Goal: Task Accomplishment & Management: Manage account settings

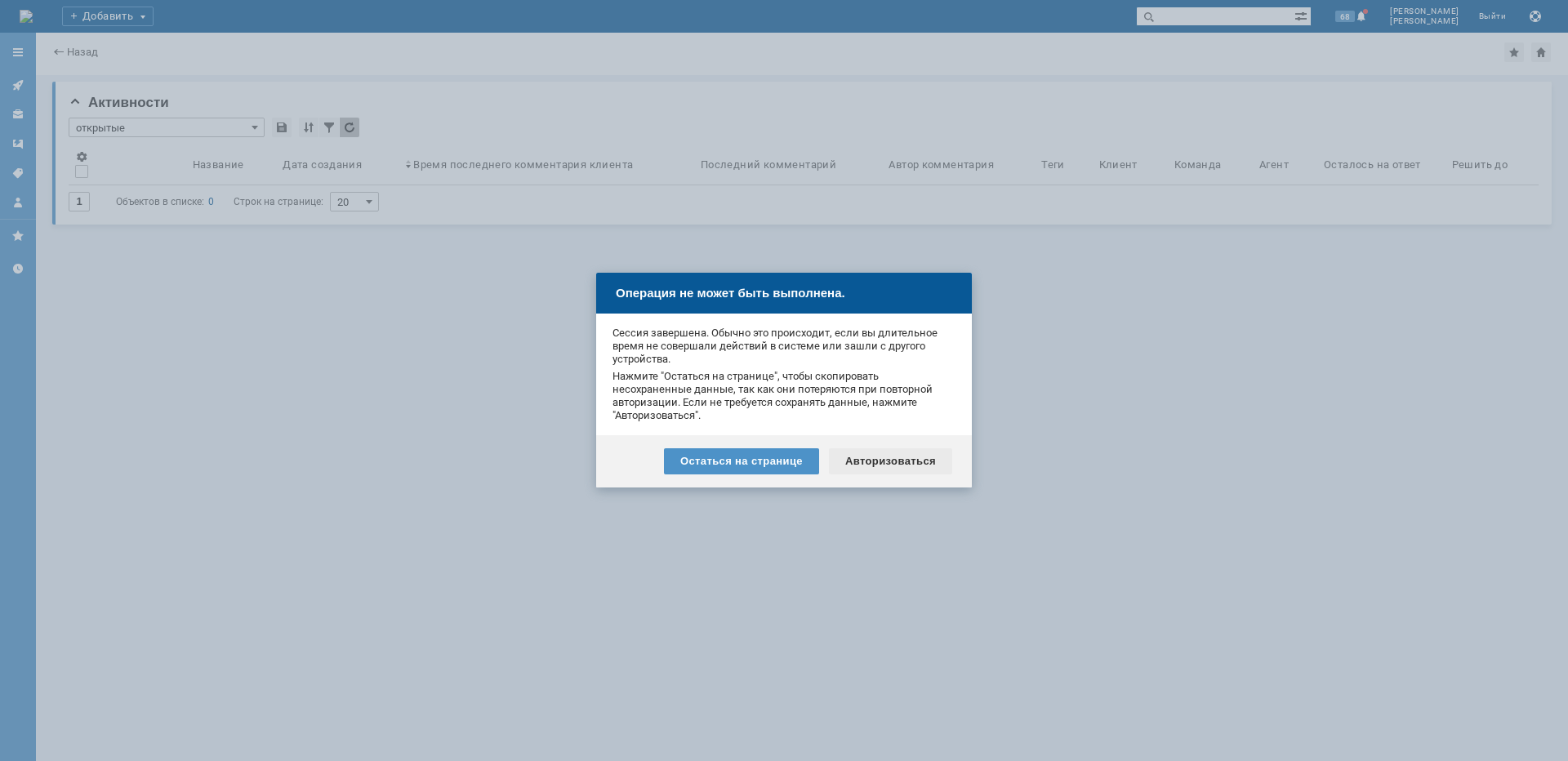
click at [906, 465] on div "Авторизоваться" at bounding box center [891, 461] width 123 height 26
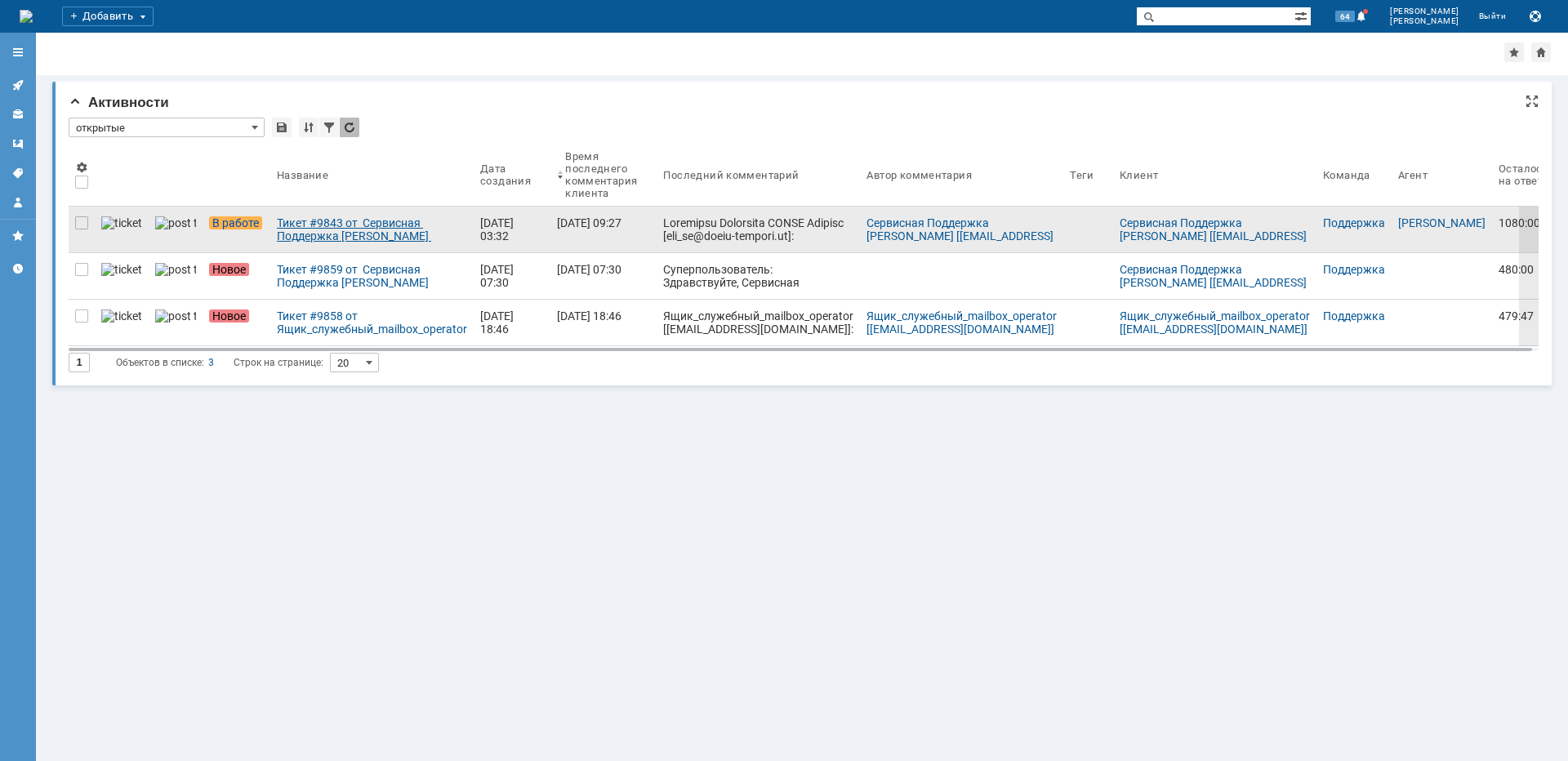
click at [307, 231] on div "Тикет #9843 от Сервисная Поддержка АКАДО Телеком [gms_ue@akado-telecom.ru] (ста…" at bounding box center [372, 229] width 191 height 26
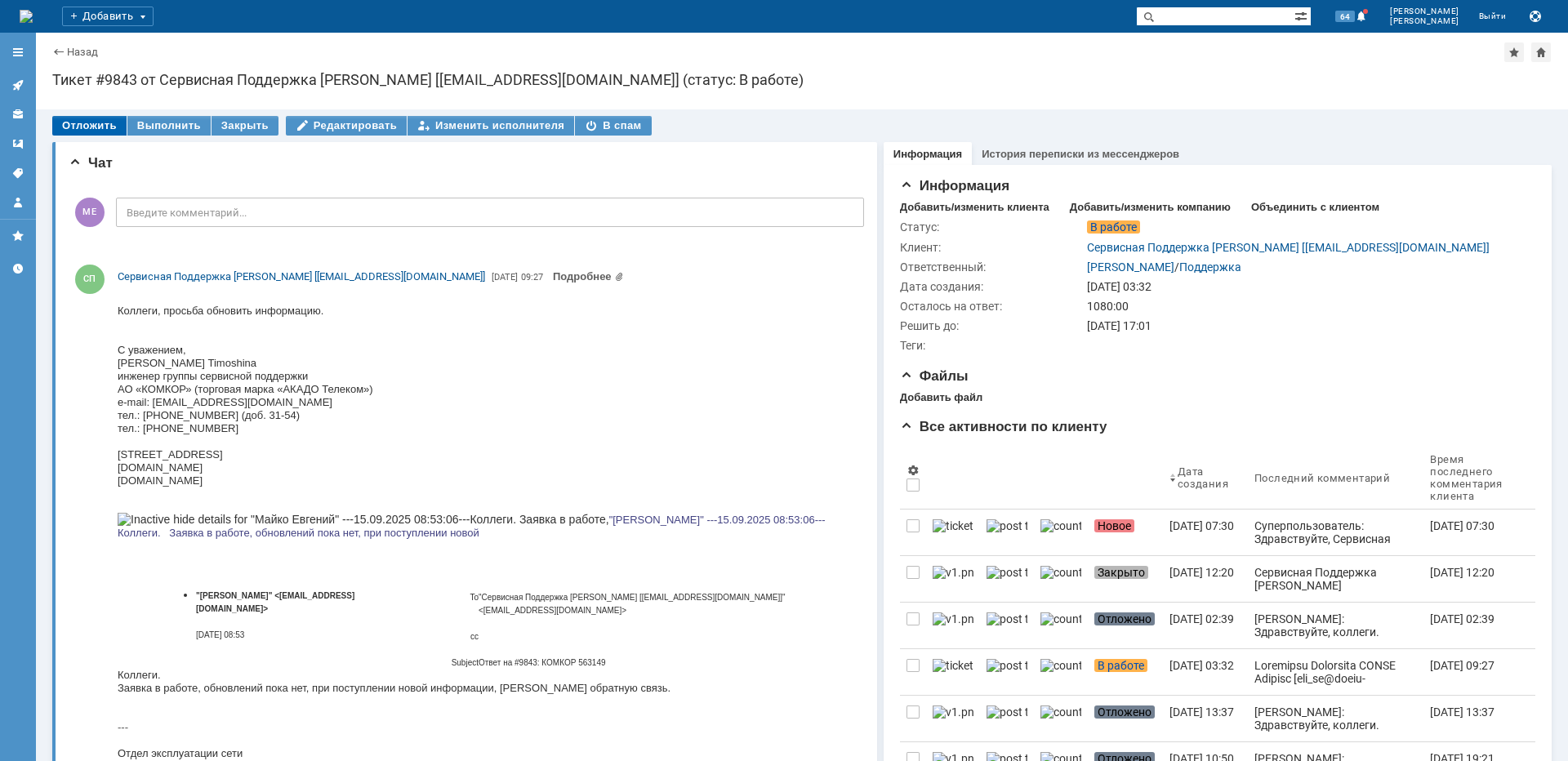
click at [86, 124] on div "Отложить" at bounding box center [89, 126] width 74 height 20
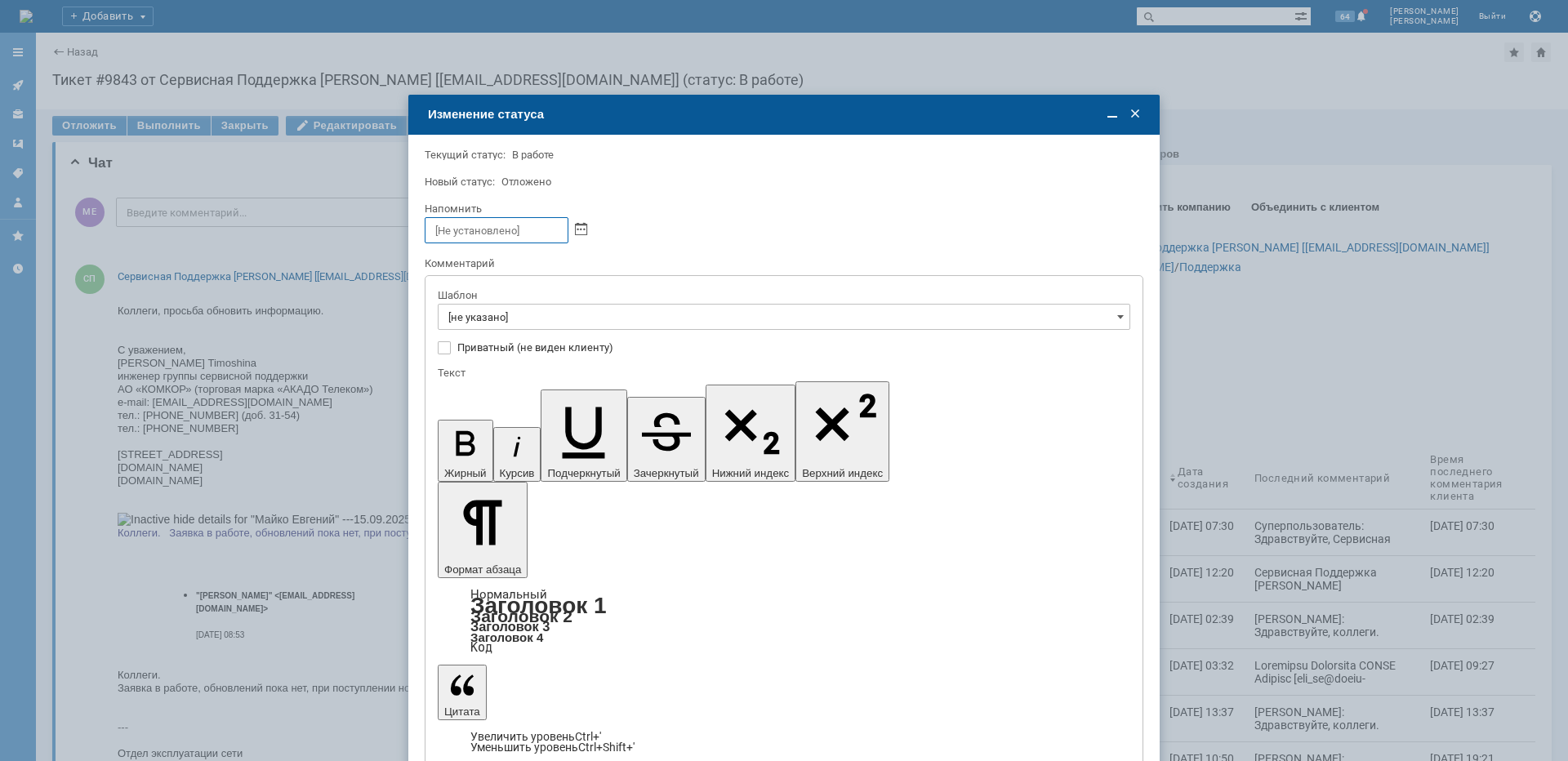
click at [512, 316] on input "[не указано]" at bounding box center [784, 316] width 693 height 26
click at [595, 458] on span "[операторы] Обновлений нет" at bounding box center [784, 455] width 671 height 13
type input "[операторы] Обновлений нет"
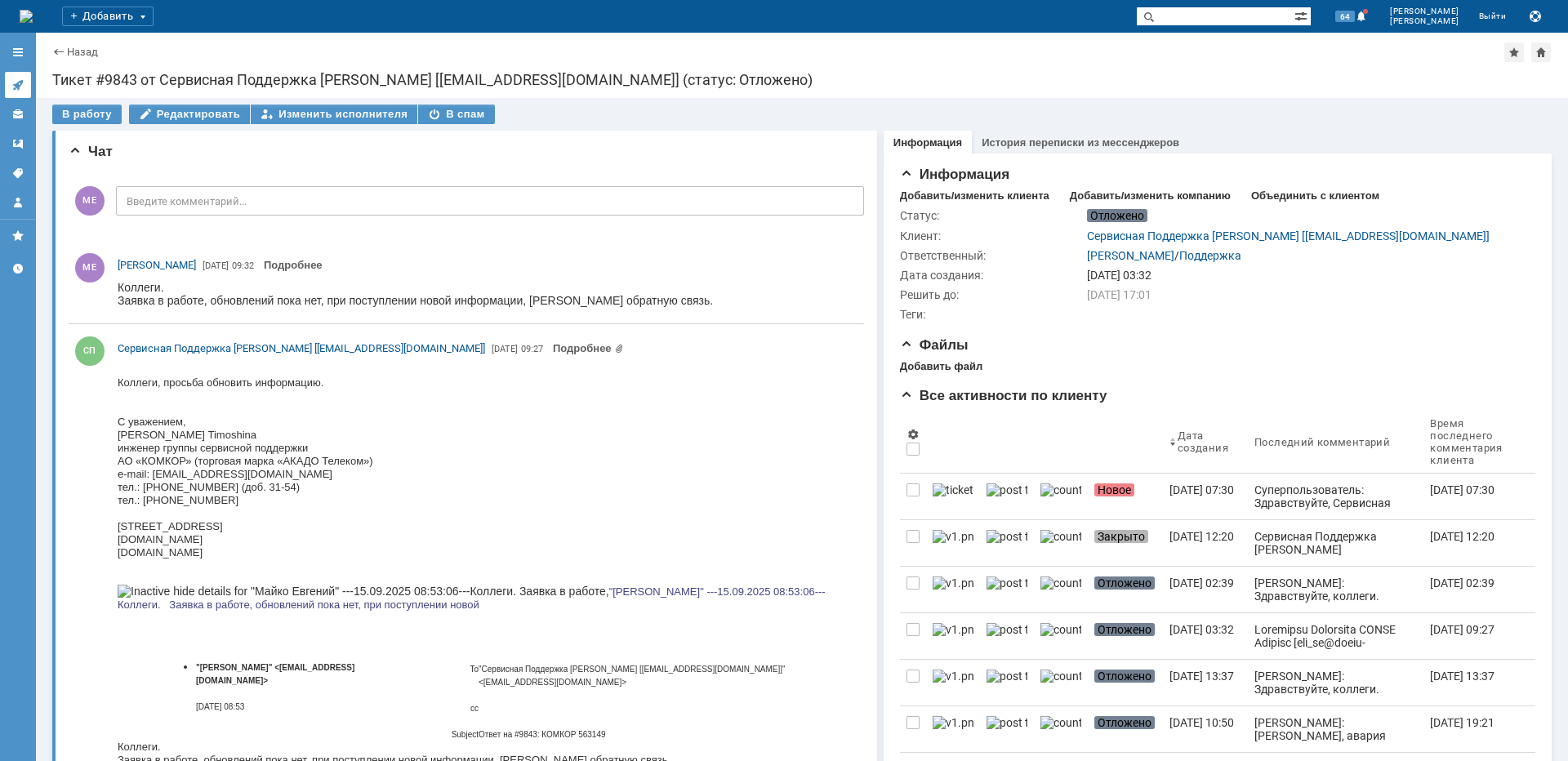
click at [8, 80] on link at bounding box center [17, 84] width 26 height 26
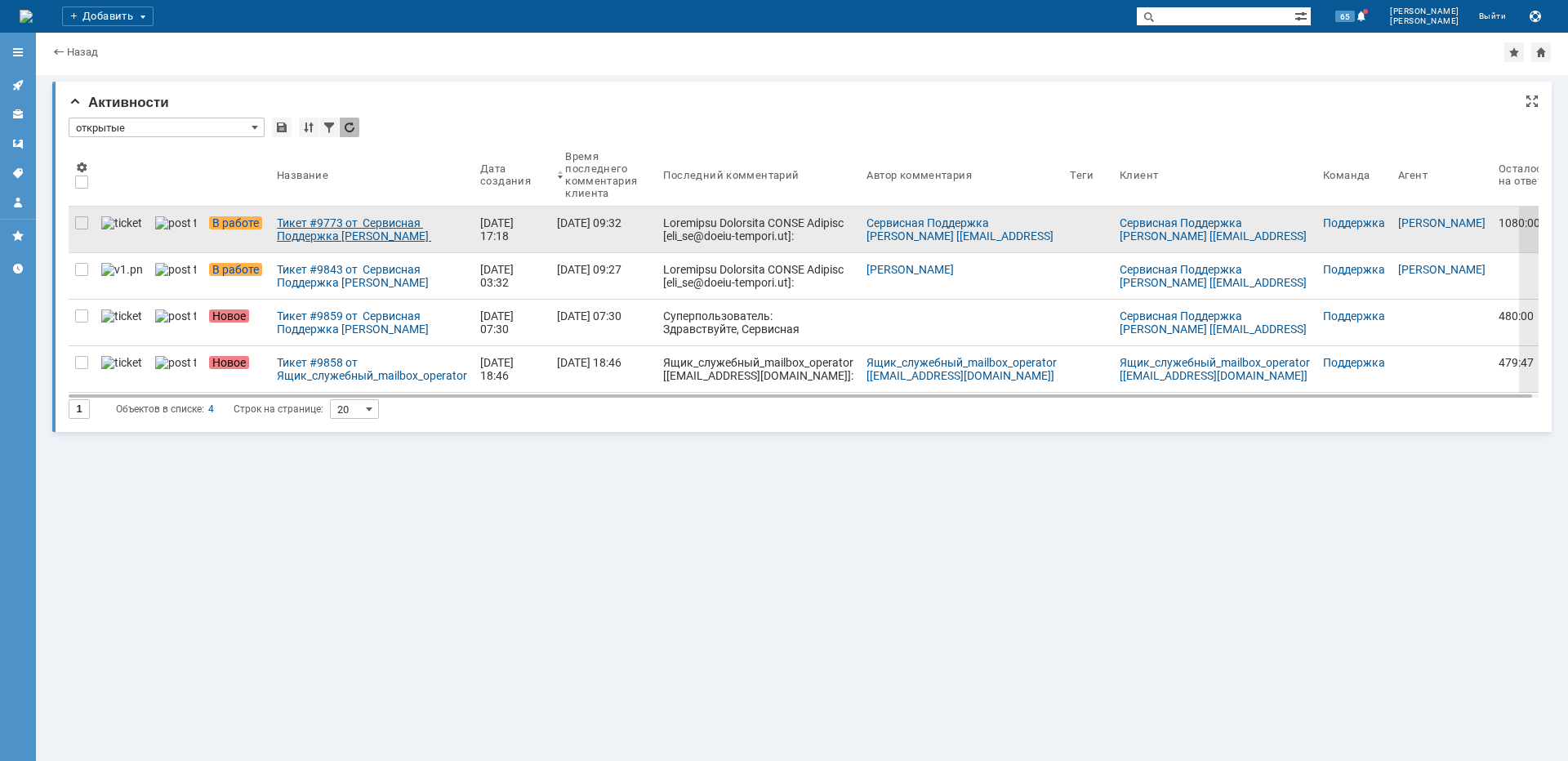
click at [313, 224] on div "Тикет #9773 от Сервисная Поддержка АКАДО Телеком [gms_ue@akado-telecom.ru] (ста…" at bounding box center [372, 229] width 191 height 26
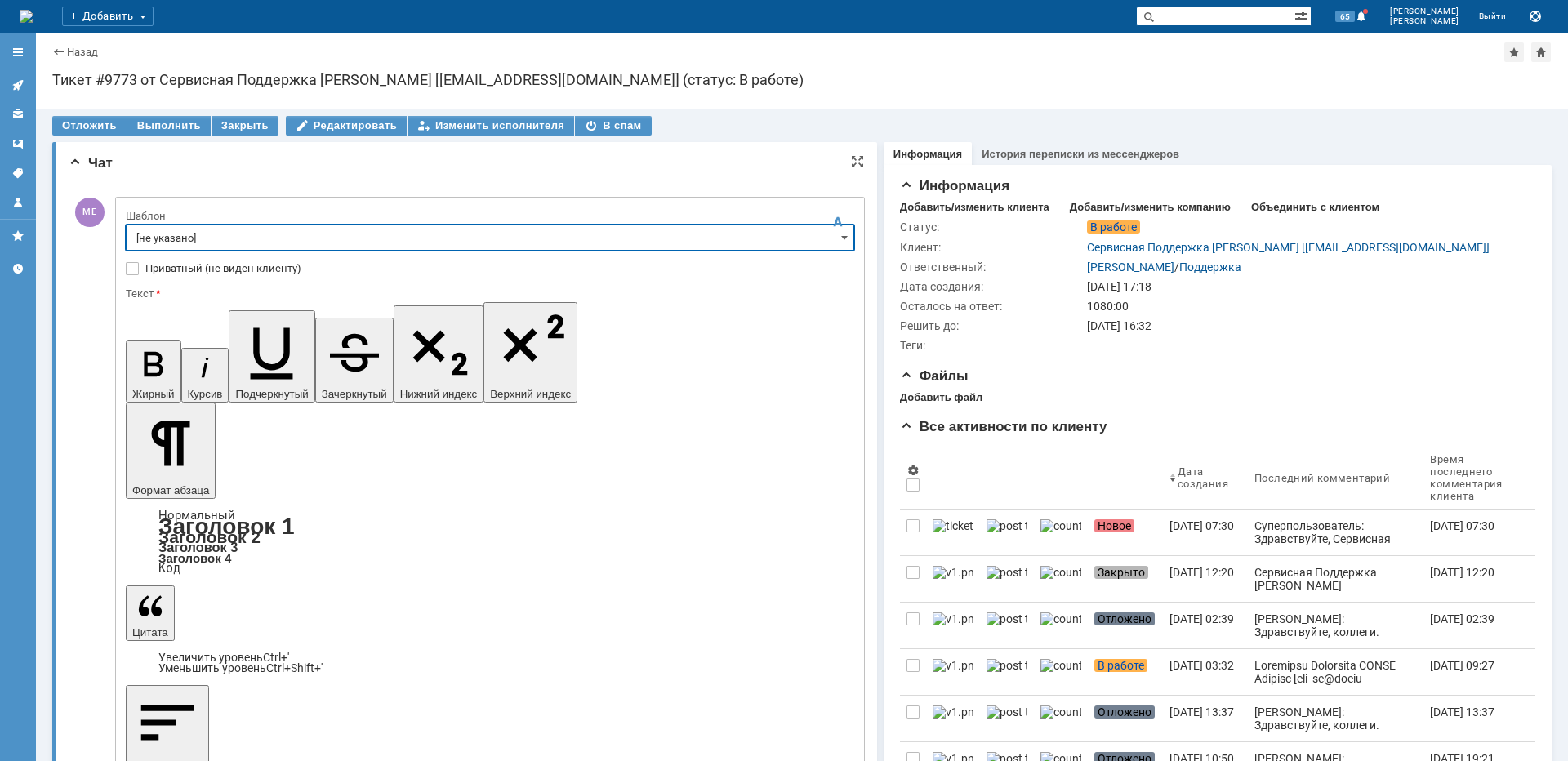
click at [173, 235] on input "[не указано]" at bounding box center [490, 237] width 729 height 26
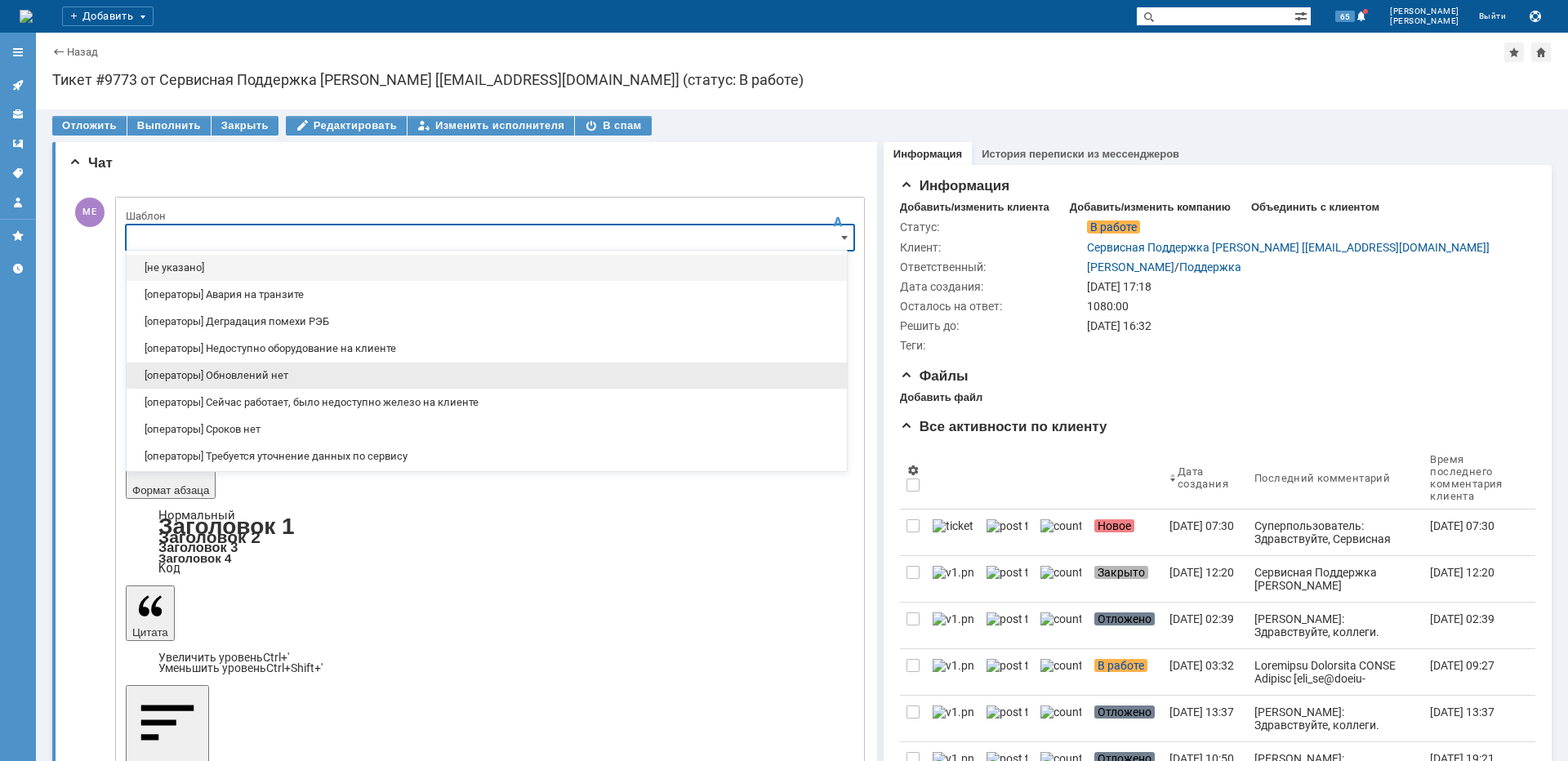
click at [278, 380] on span "[операторы] Обновлений нет" at bounding box center [487, 376] width 701 height 13
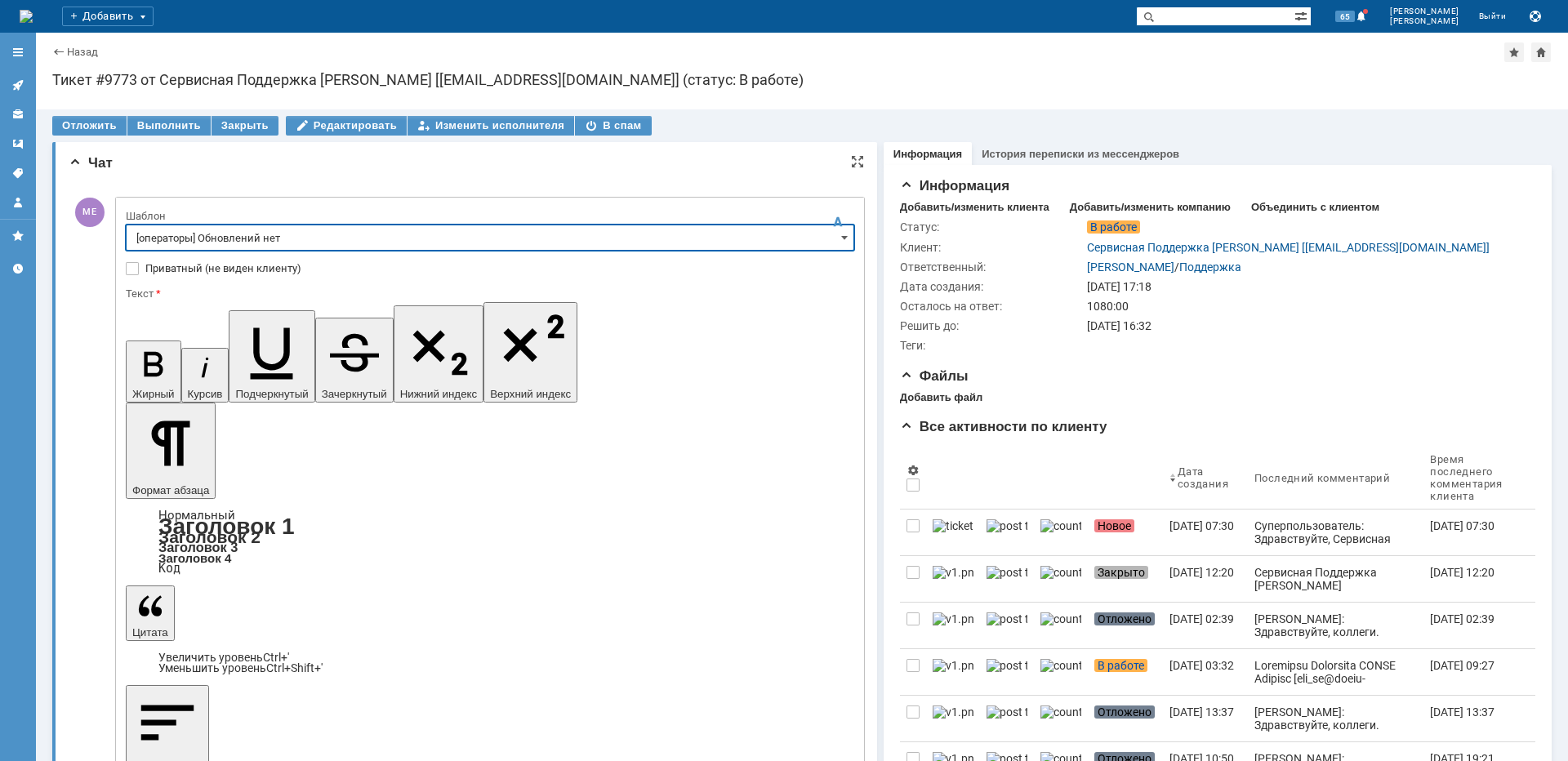
type input "[операторы] Обновлений нет"
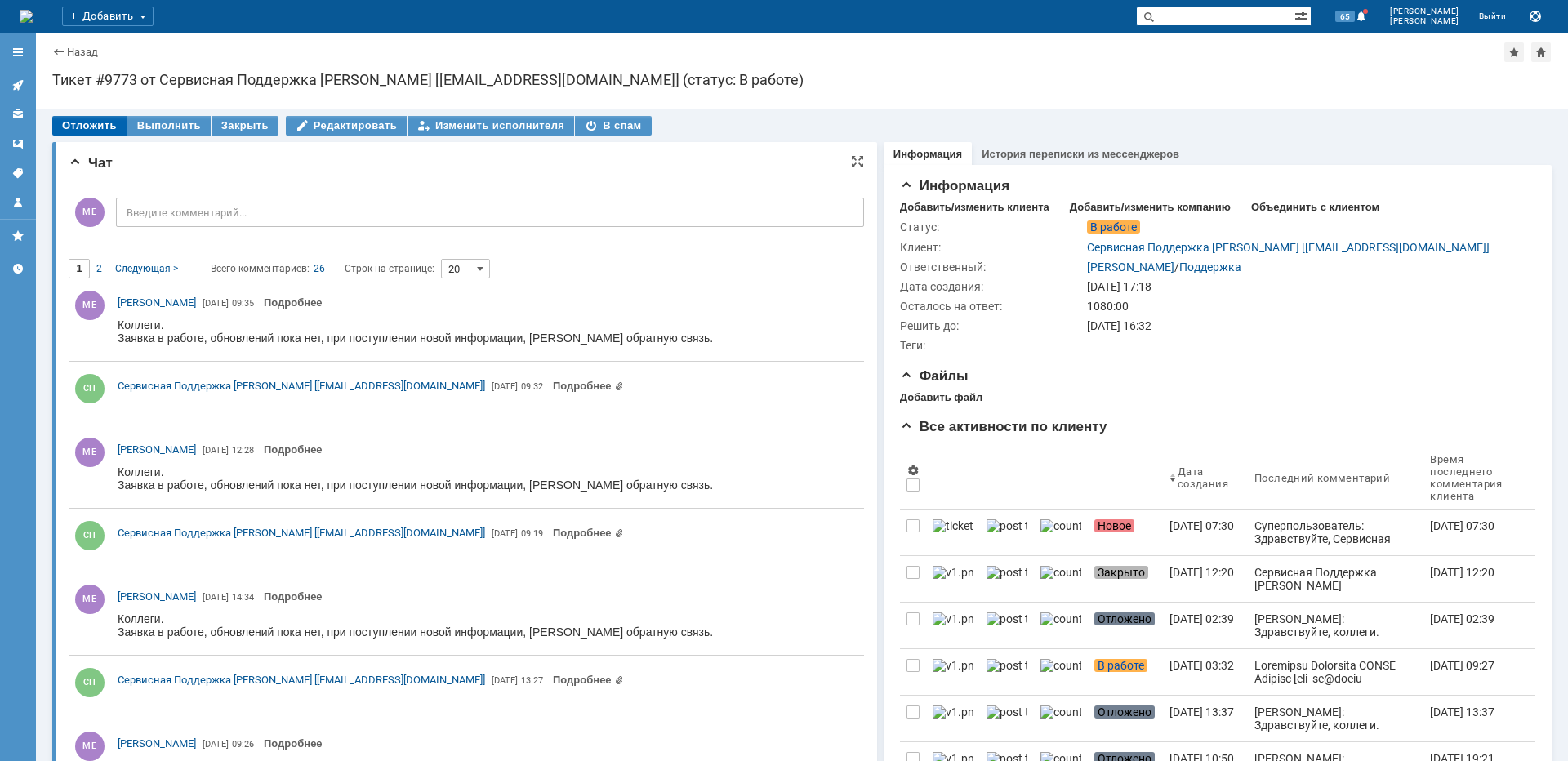
click at [86, 127] on div "Отложить" at bounding box center [89, 126] width 74 height 20
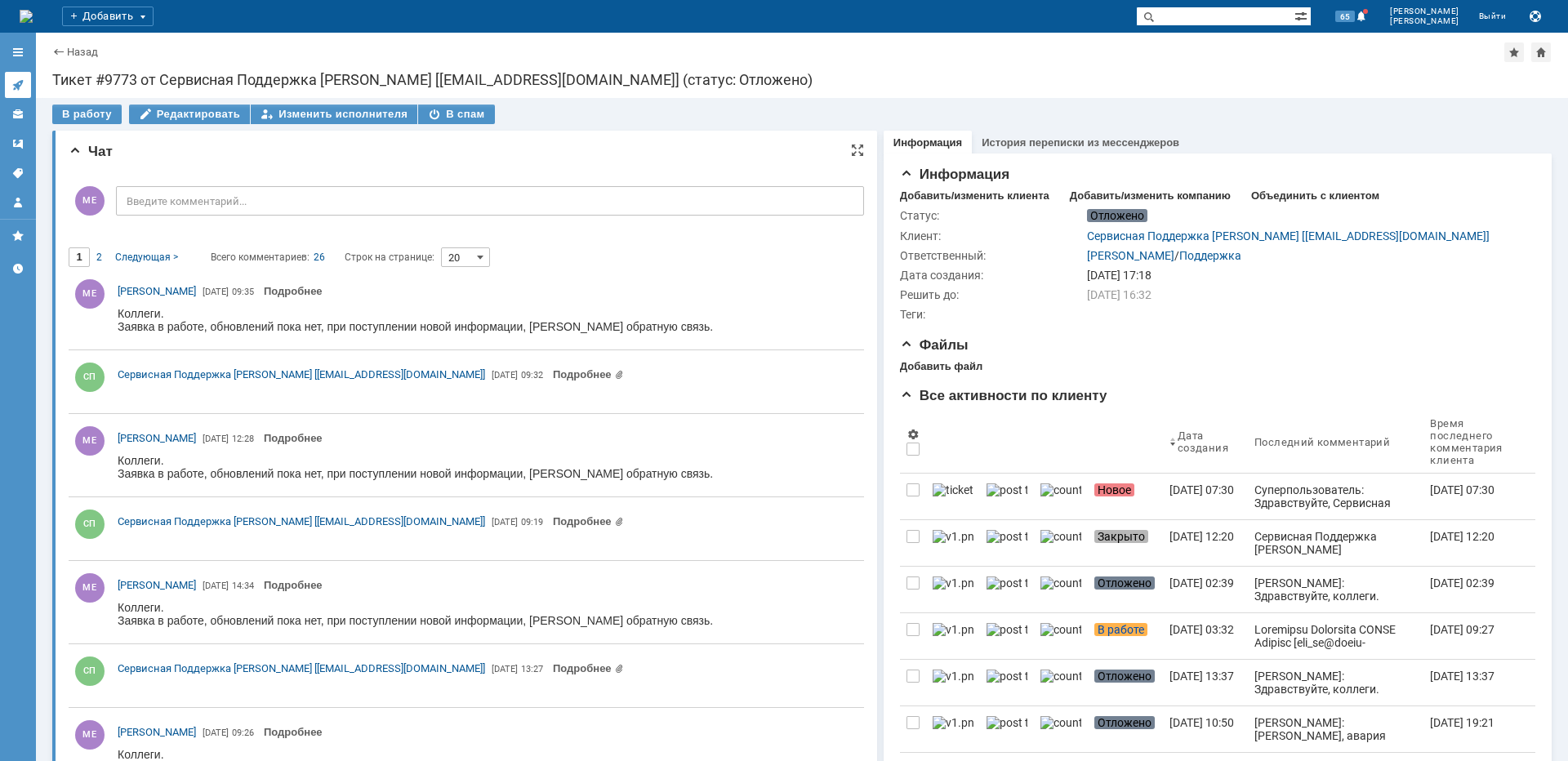
click at [14, 87] on icon at bounding box center [18, 85] width 13 height 13
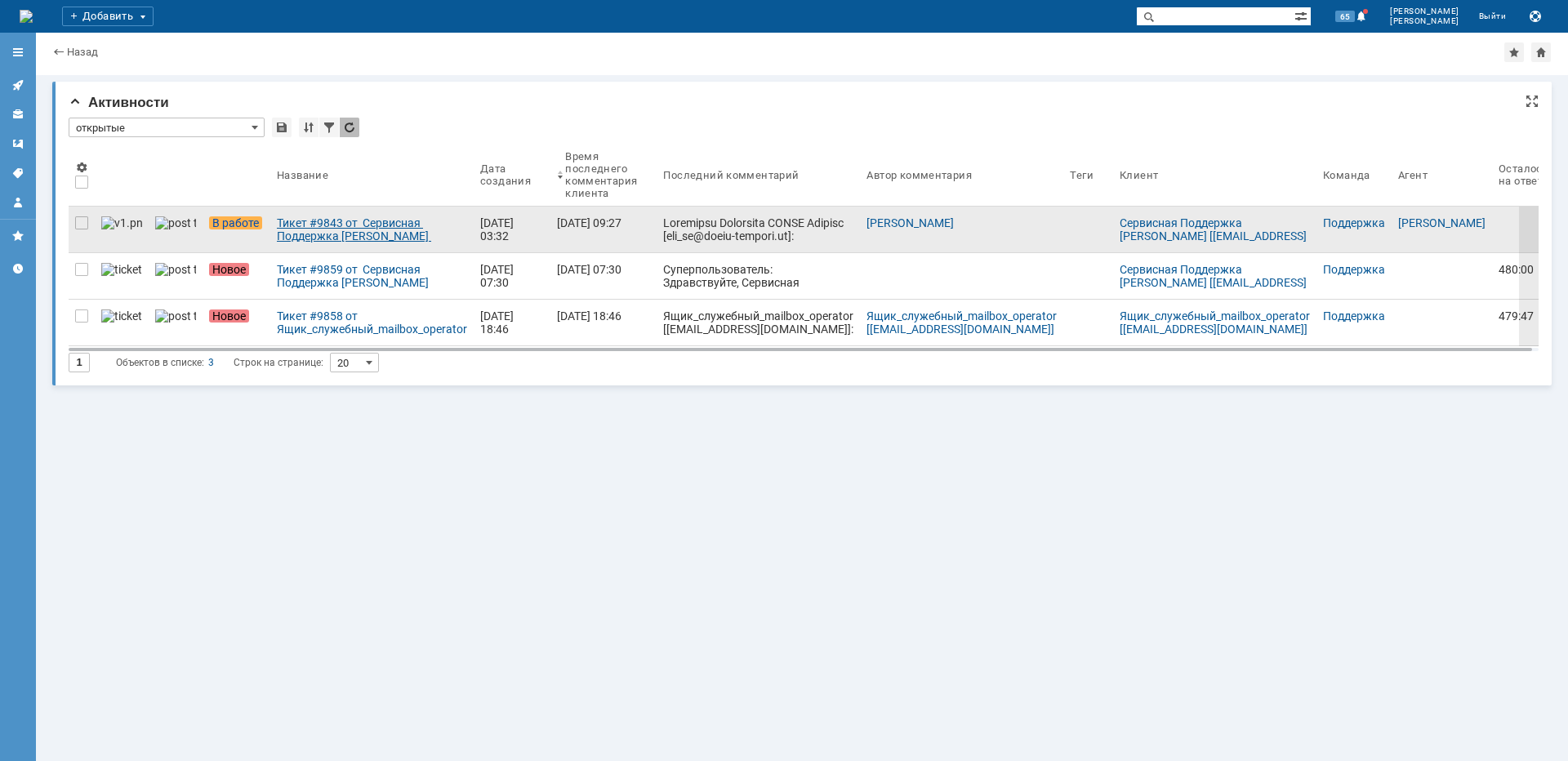
click at [300, 225] on div "Тикет #9843 от Сервисная Поддержка АКАДО Телеком [gms_ue@akado-telecom.ru] (ста…" at bounding box center [372, 229] width 191 height 26
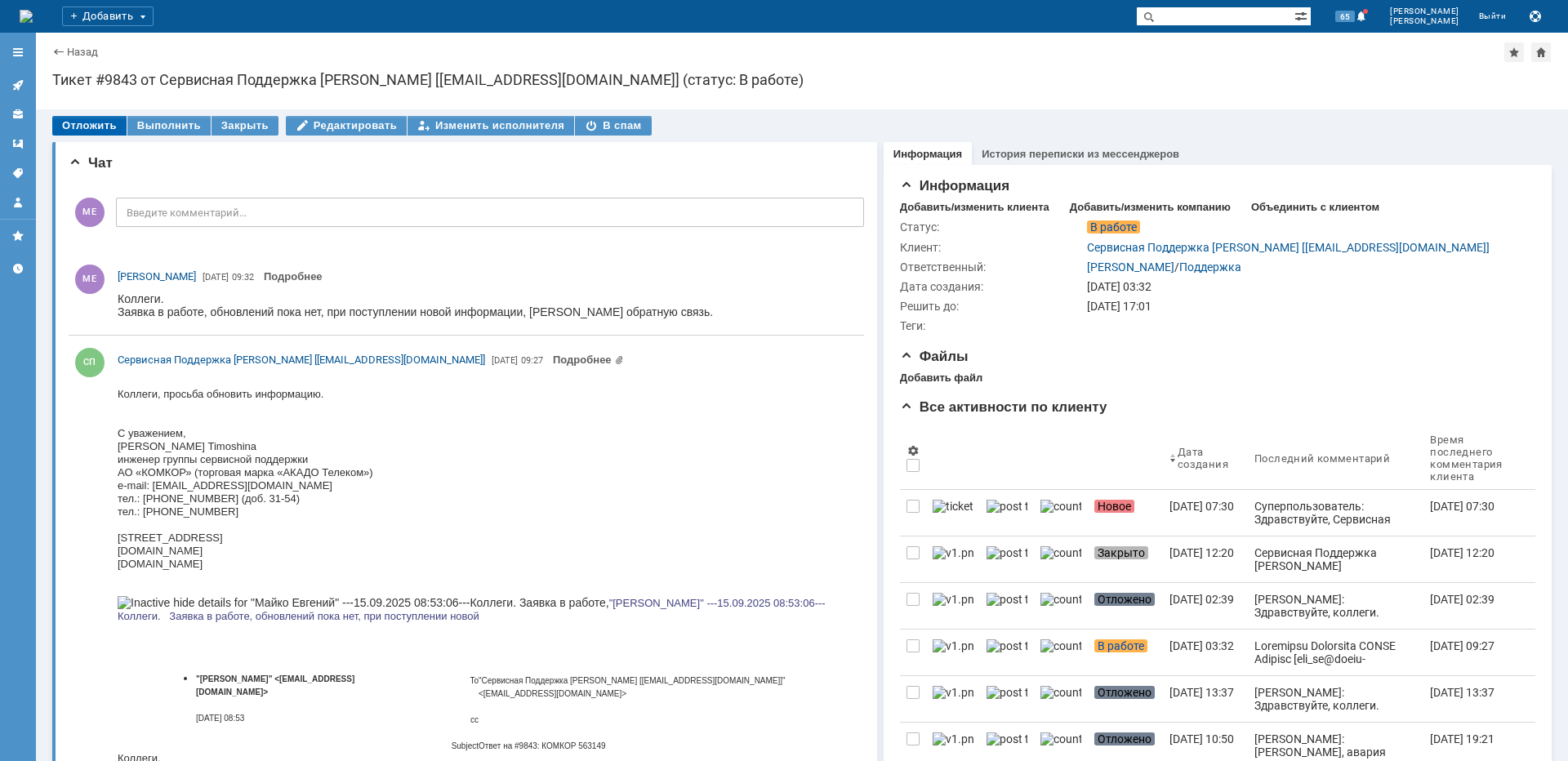
click at [85, 125] on div "Отложить" at bounding box center [89, 126] width 74 height 20
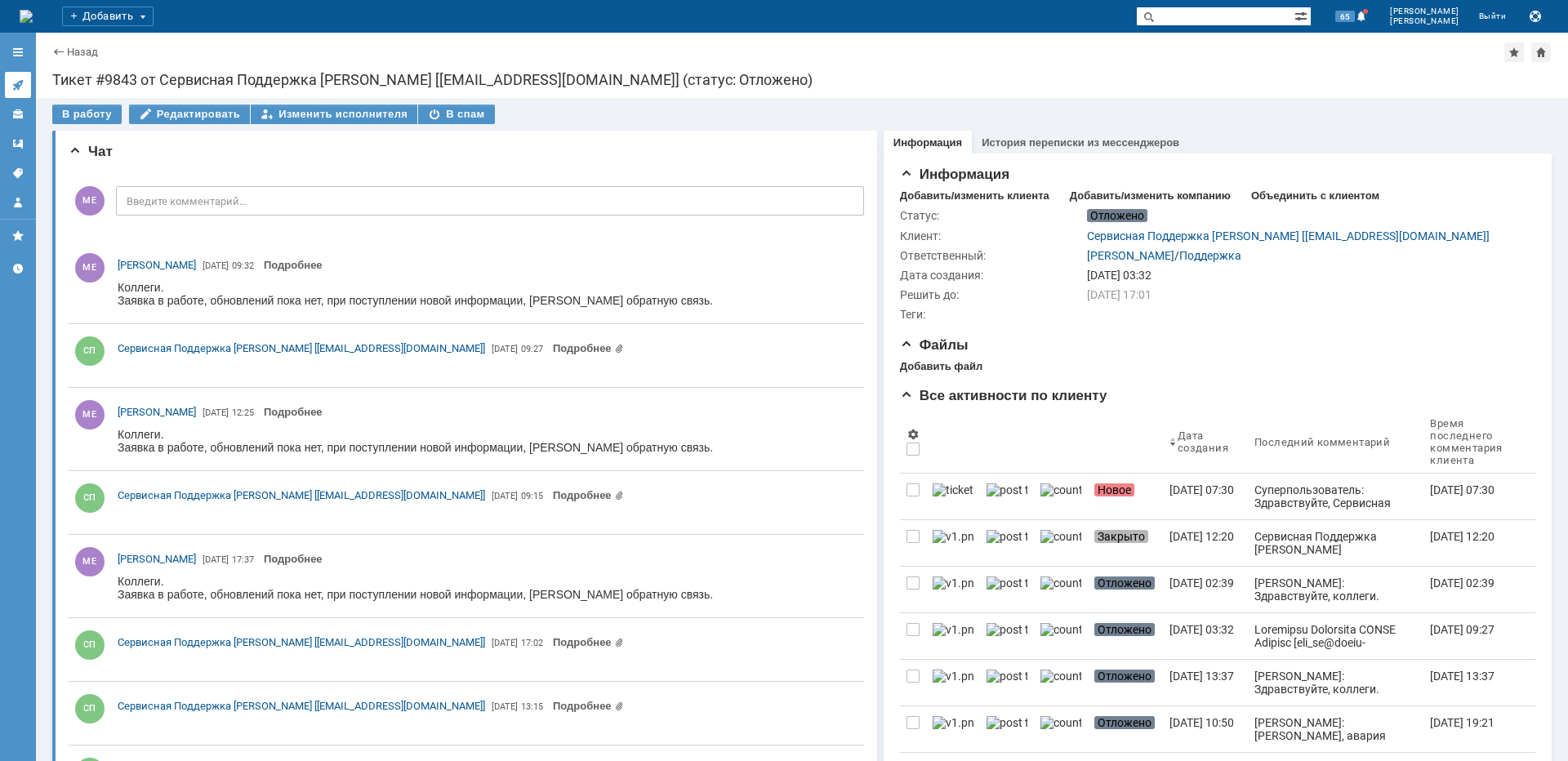
click at [20, 89] on icon at bounding box center [18, 85] width 13 height 13
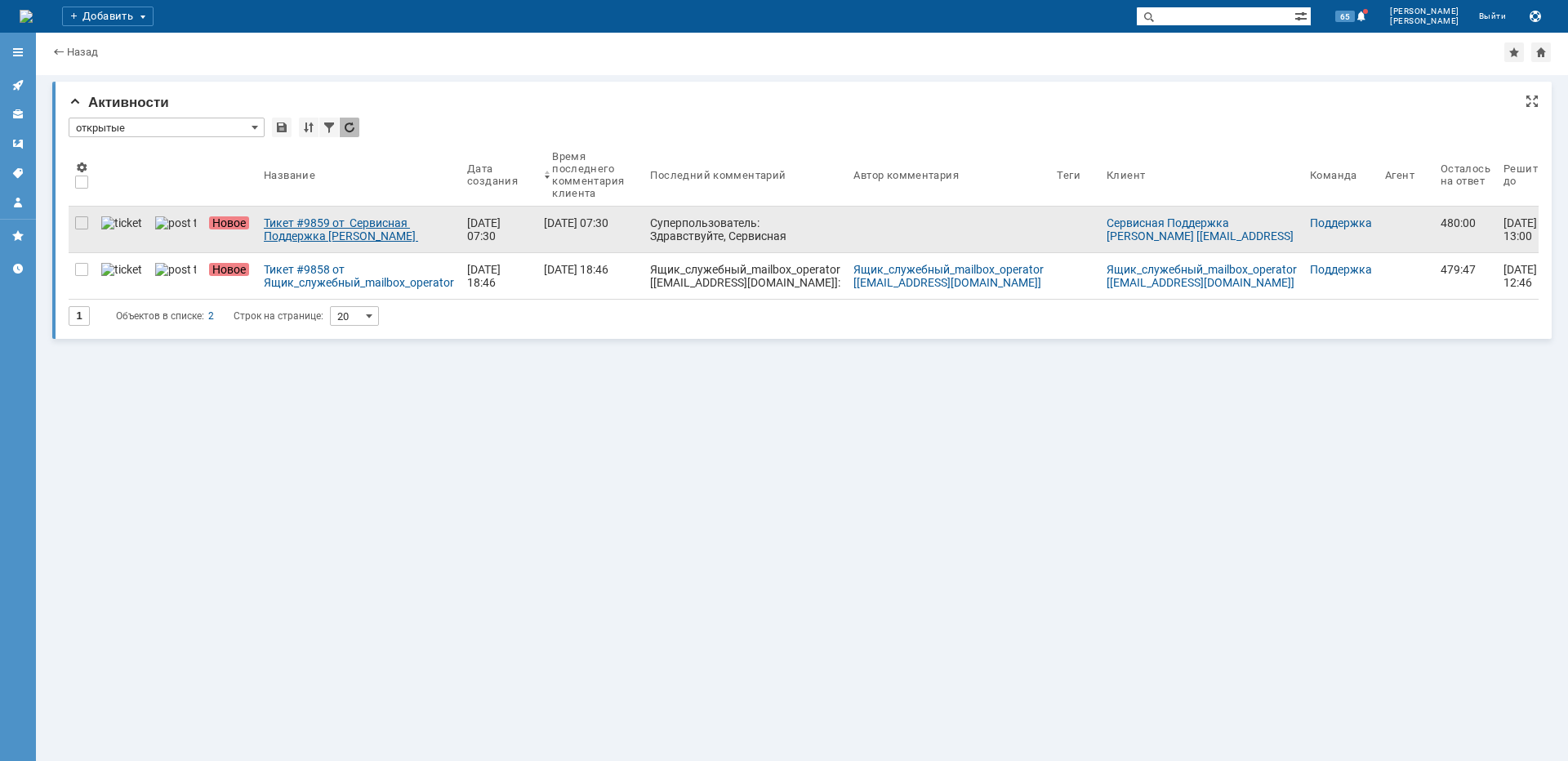
click at [321, 236] on div "Тикет #9859 от Сервисная Поддержка АКАДО Телеком [gms_ue@akado-telecom.ru] (ста…" at bounding box center [359, 229] width 191 height 26
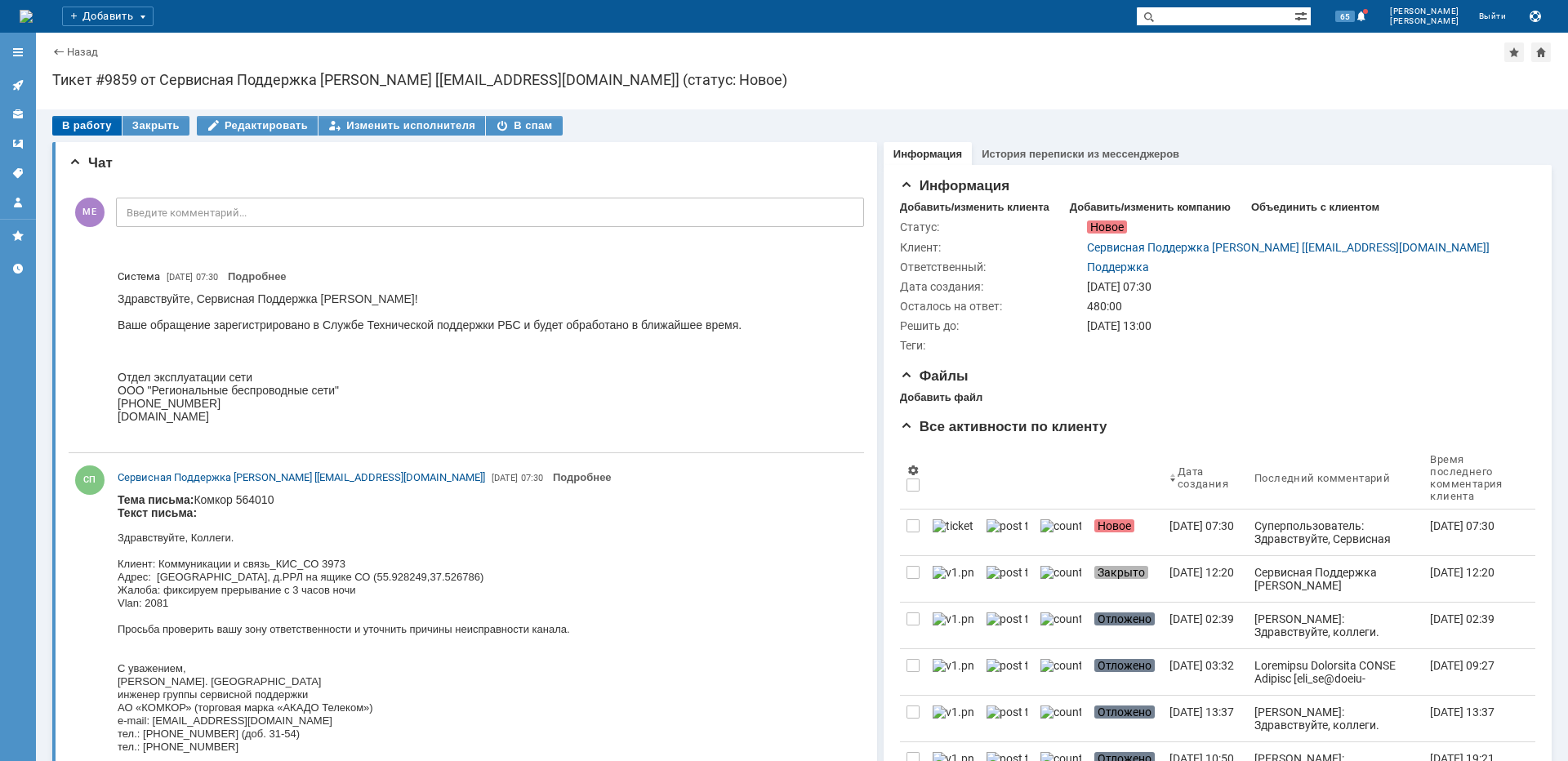
click at [80, 124] on div "В работу" at bounding box center [87, 126] width 69 height 20
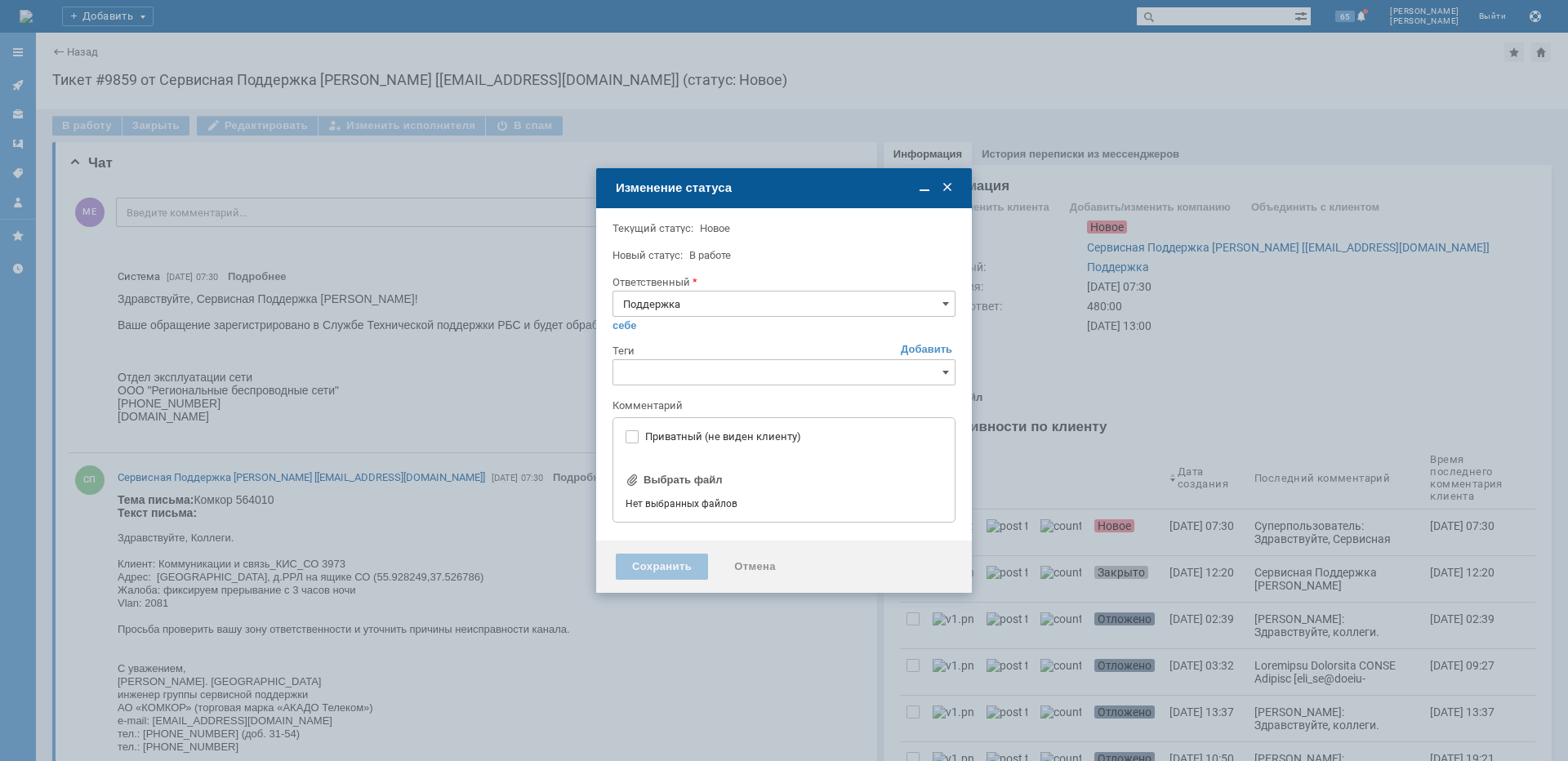
type input "[не указано]"
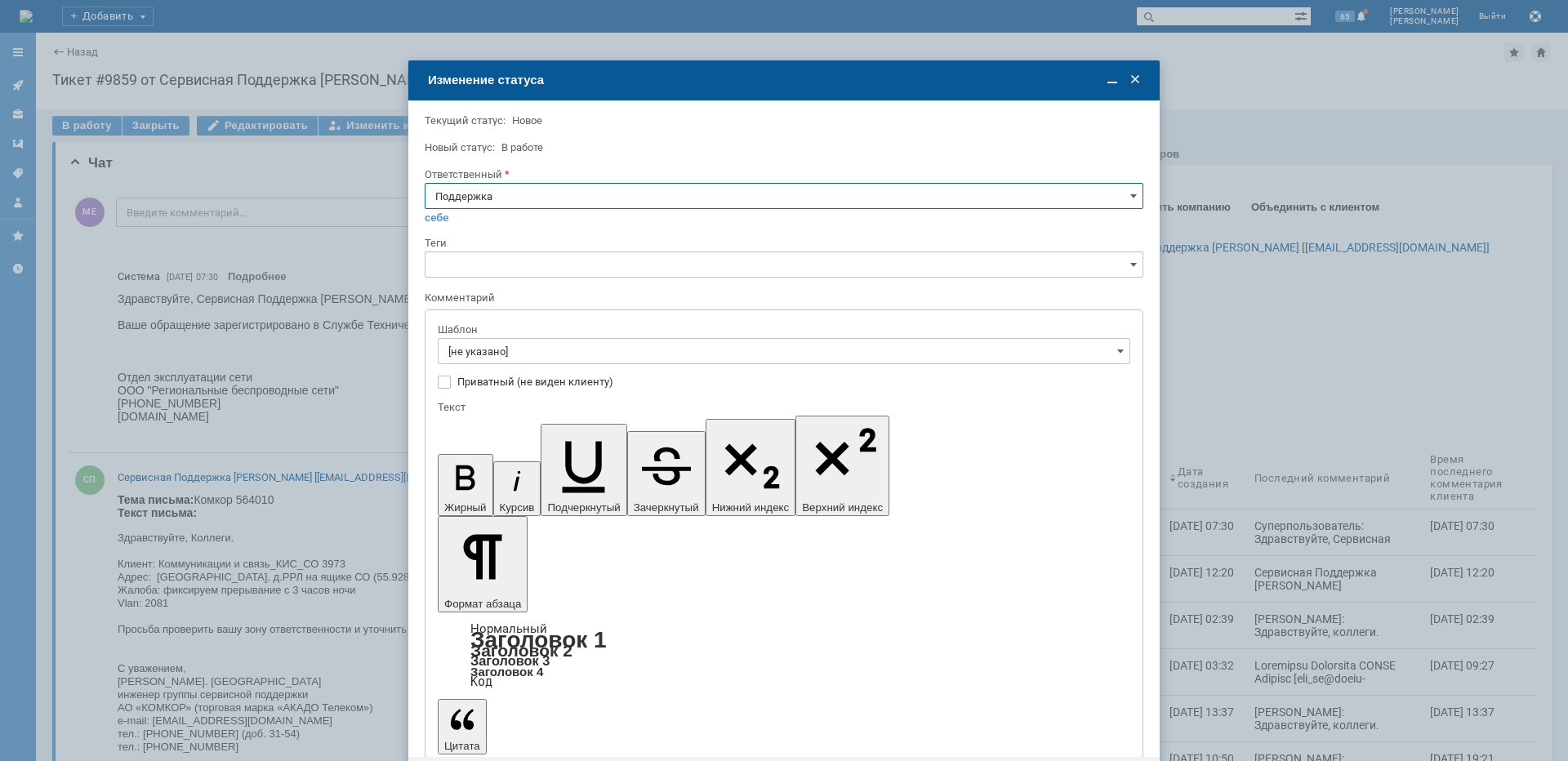
click at [535, 195] on input "Поддержка" at bounding box center [784, 196] width 719 height 26
click at [497, 362] on span "Майко Евгений" at bounding box center [784, 361] width 698 height 13
type input "Майко Евгений"
click at [497, 351] on input "[не указано]" at bounding box center [784, 351] width 693 height 26
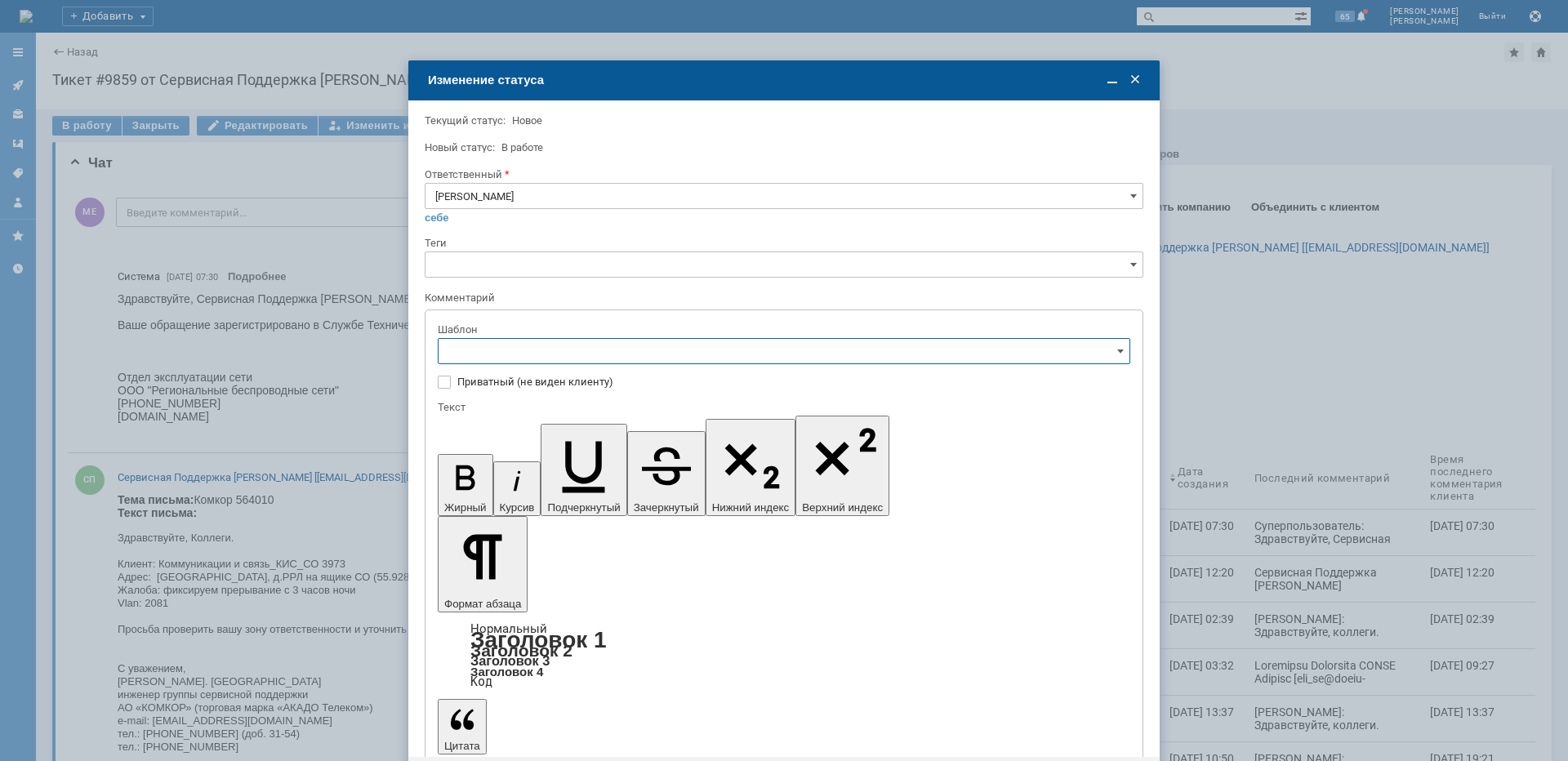
click at [601, 539] on span "[операторы] штатно потерь нет" at bounding box center [784, 542] width 671 height 13
type input "[операторы] штатно потерь нет"
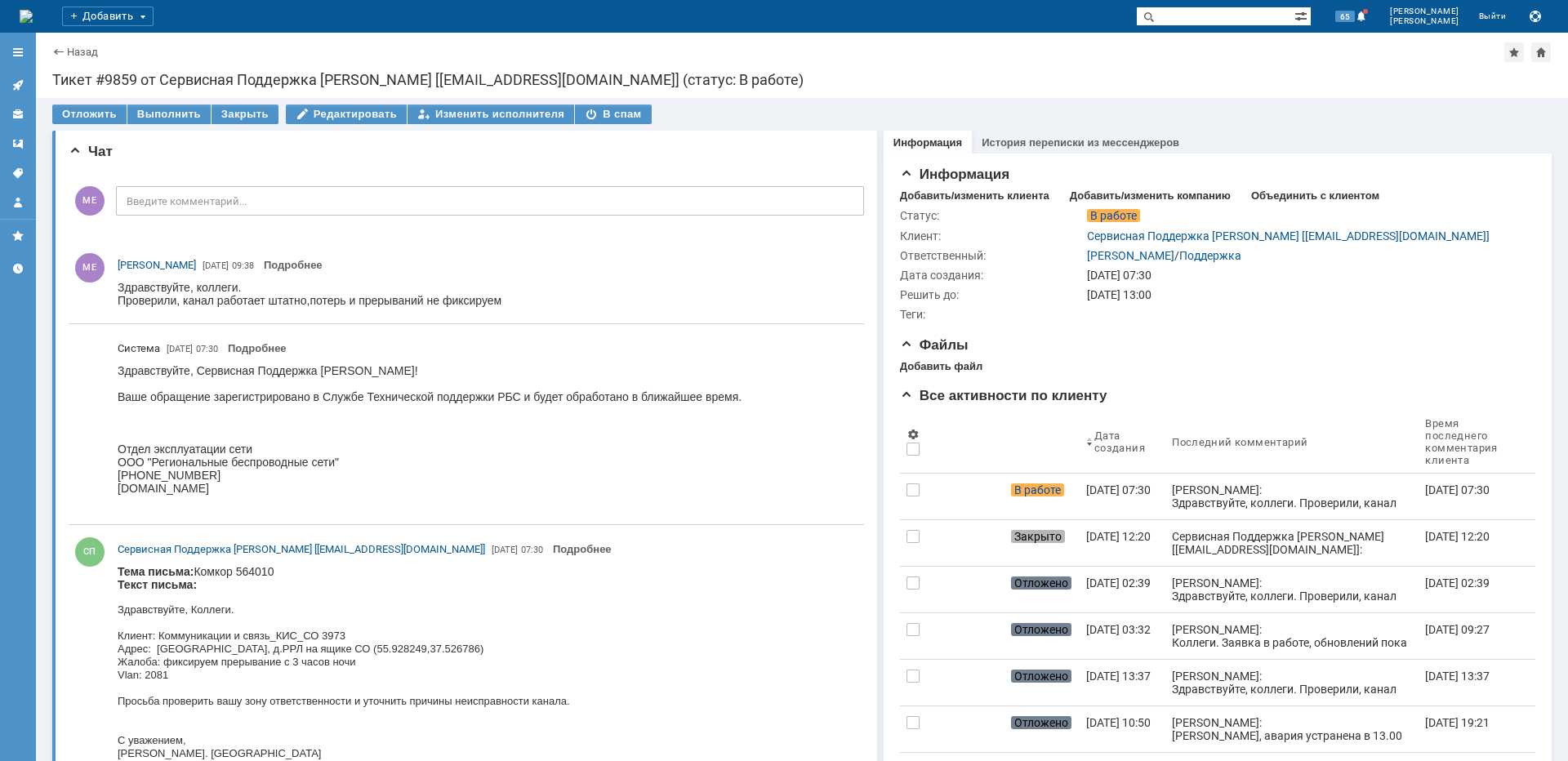
scroll to position [0, 0]
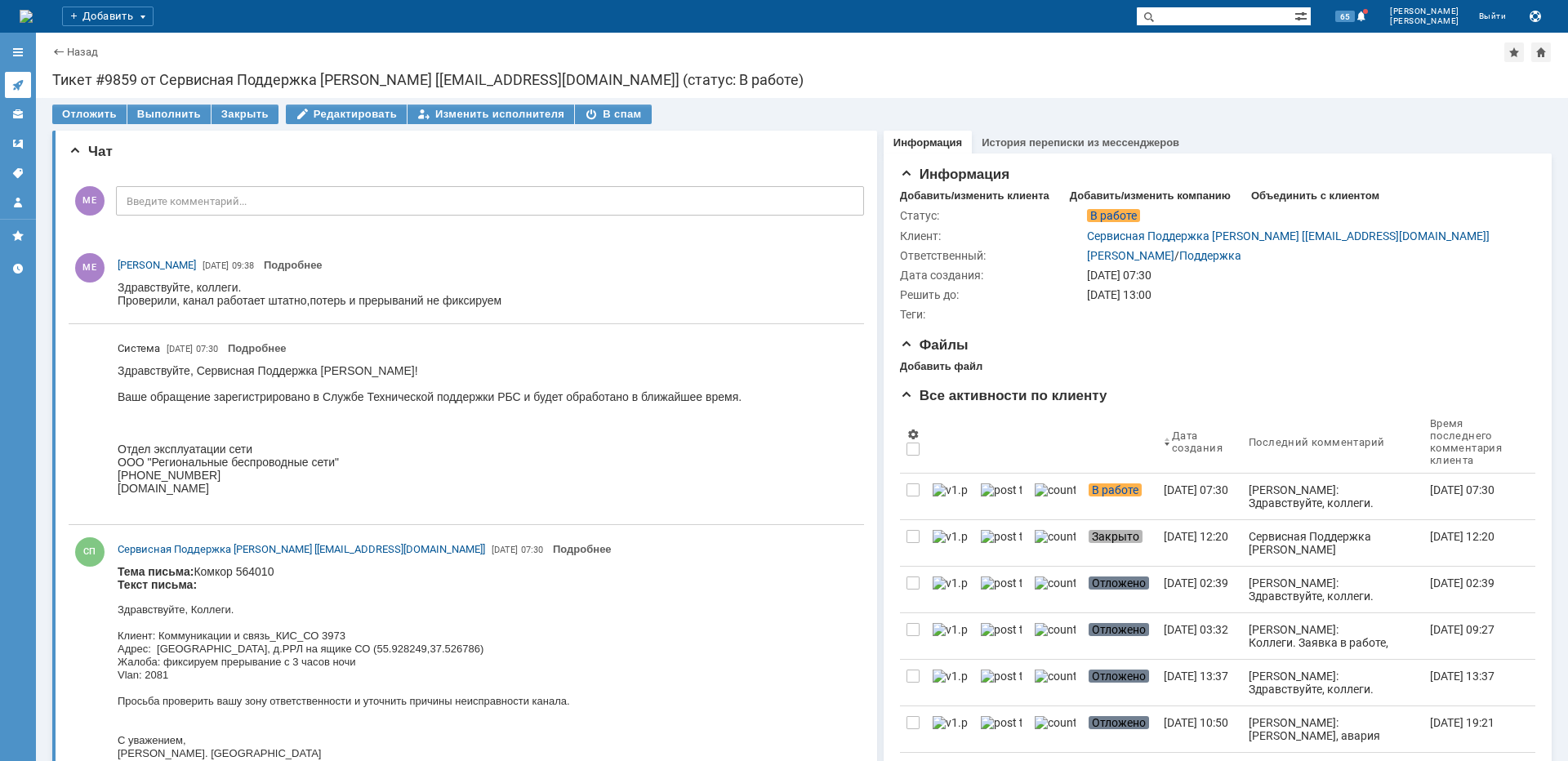
click at [18, 92] on link at bounding box center [17, 84] width 26 height 26
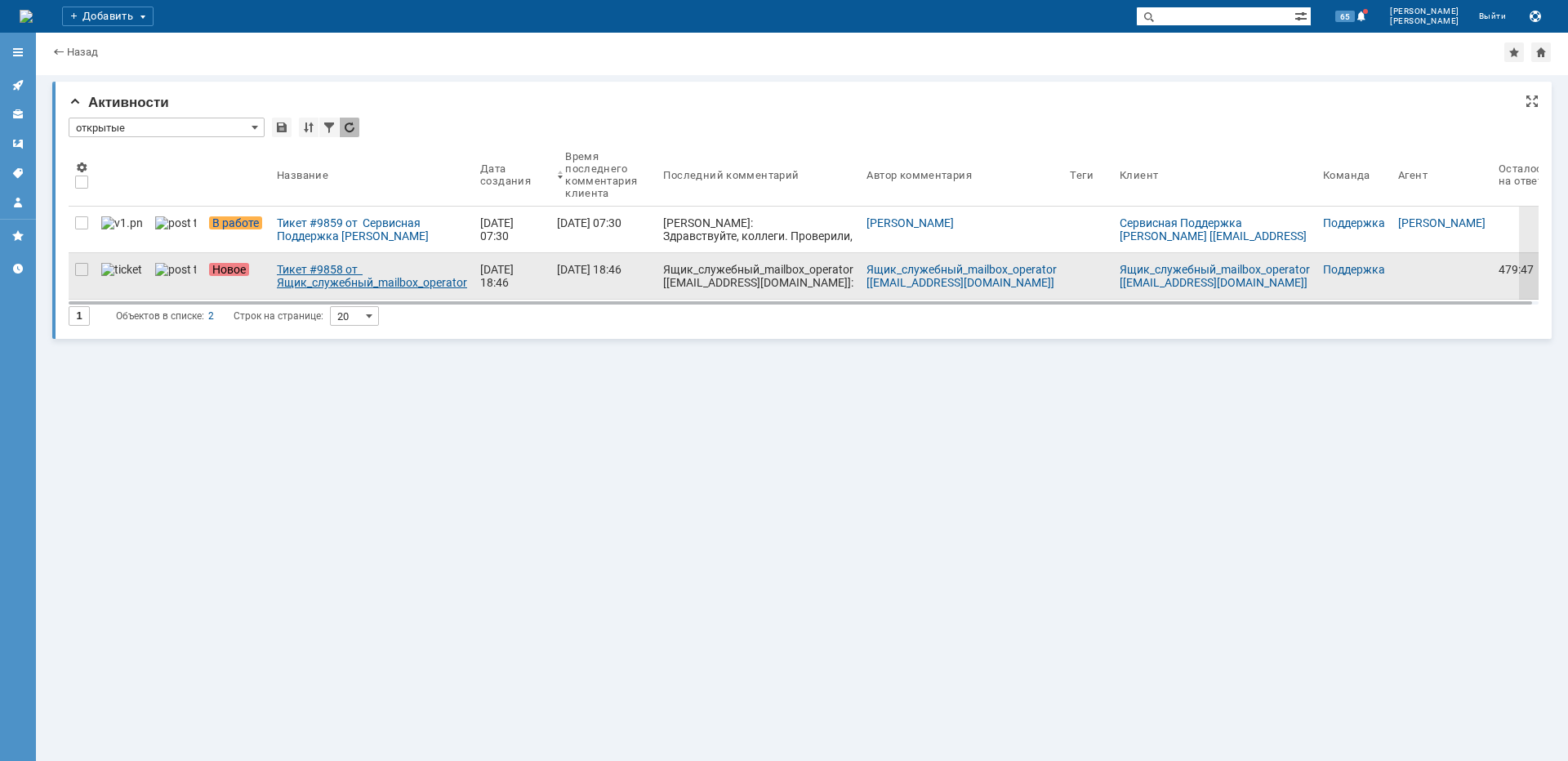
click at [277, 287] on div "Тикет #9858 от Ящик_служебный_mailbox_operator [operator@ertelecom.ru] (статус:…" at bounding box center [372, 276] width 191 height 26
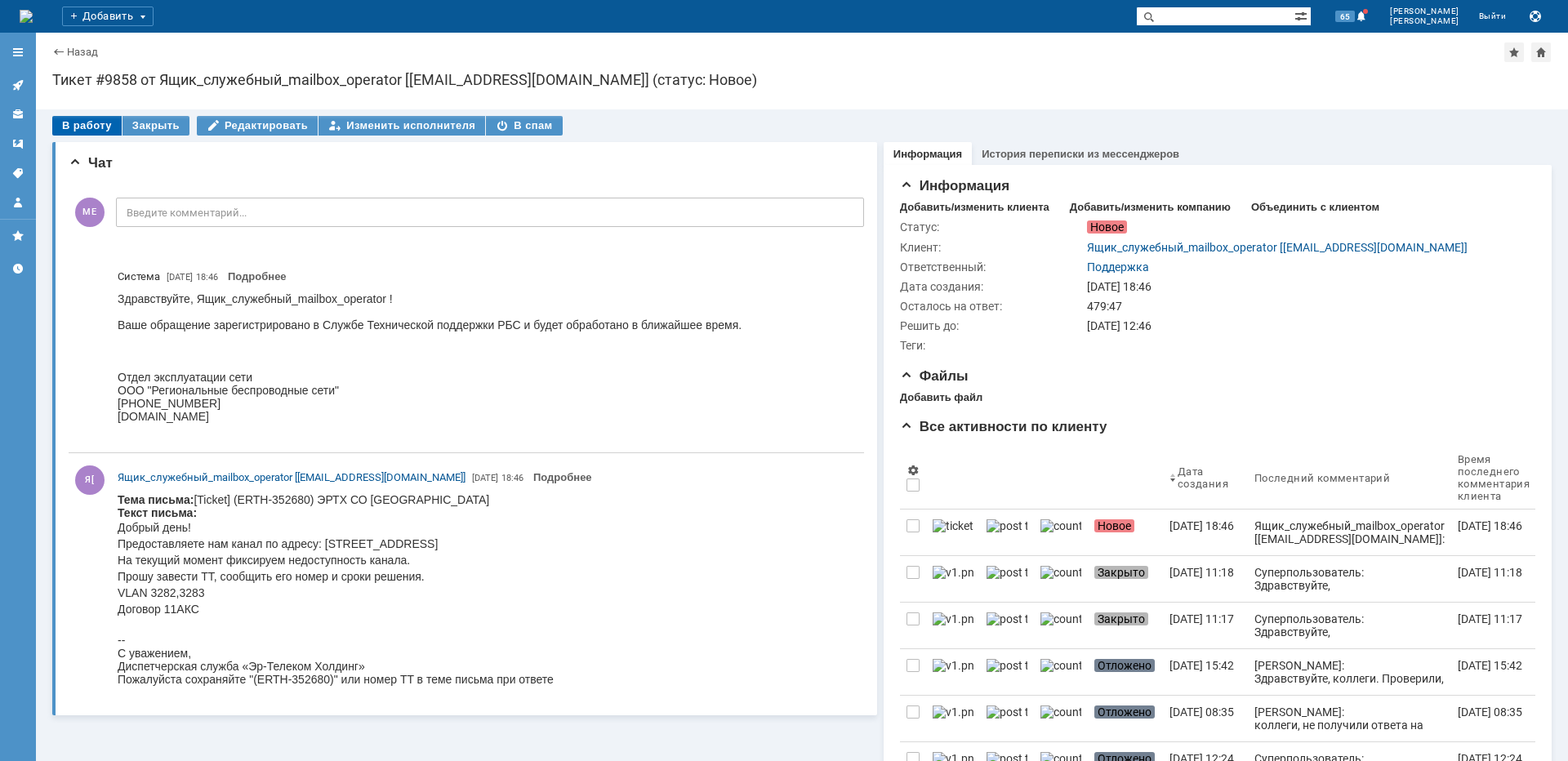
click at [82, 121] on div "В работу" at bounding box center [87, 126] width 69 height 20
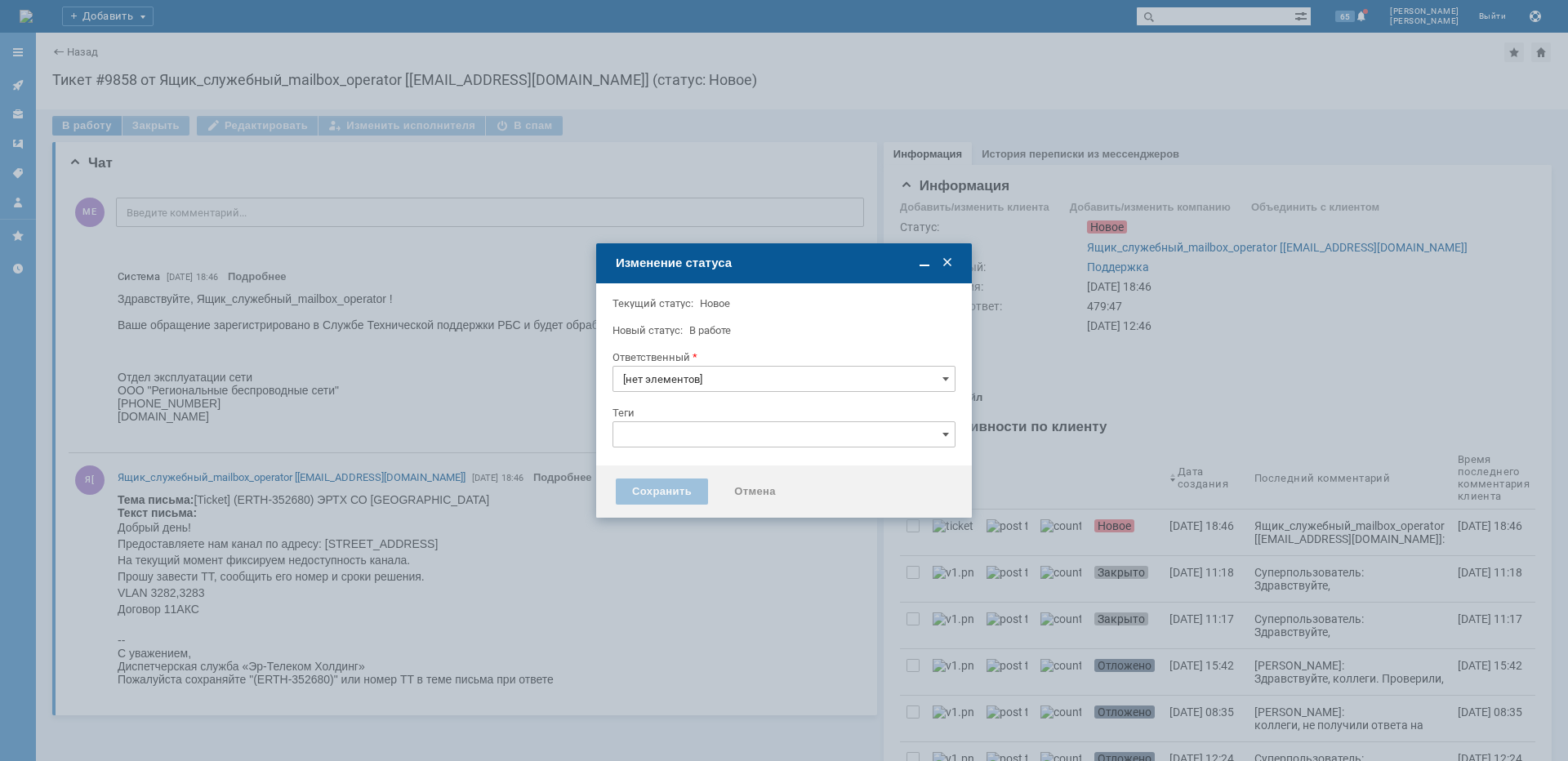
type input "Поддержка"
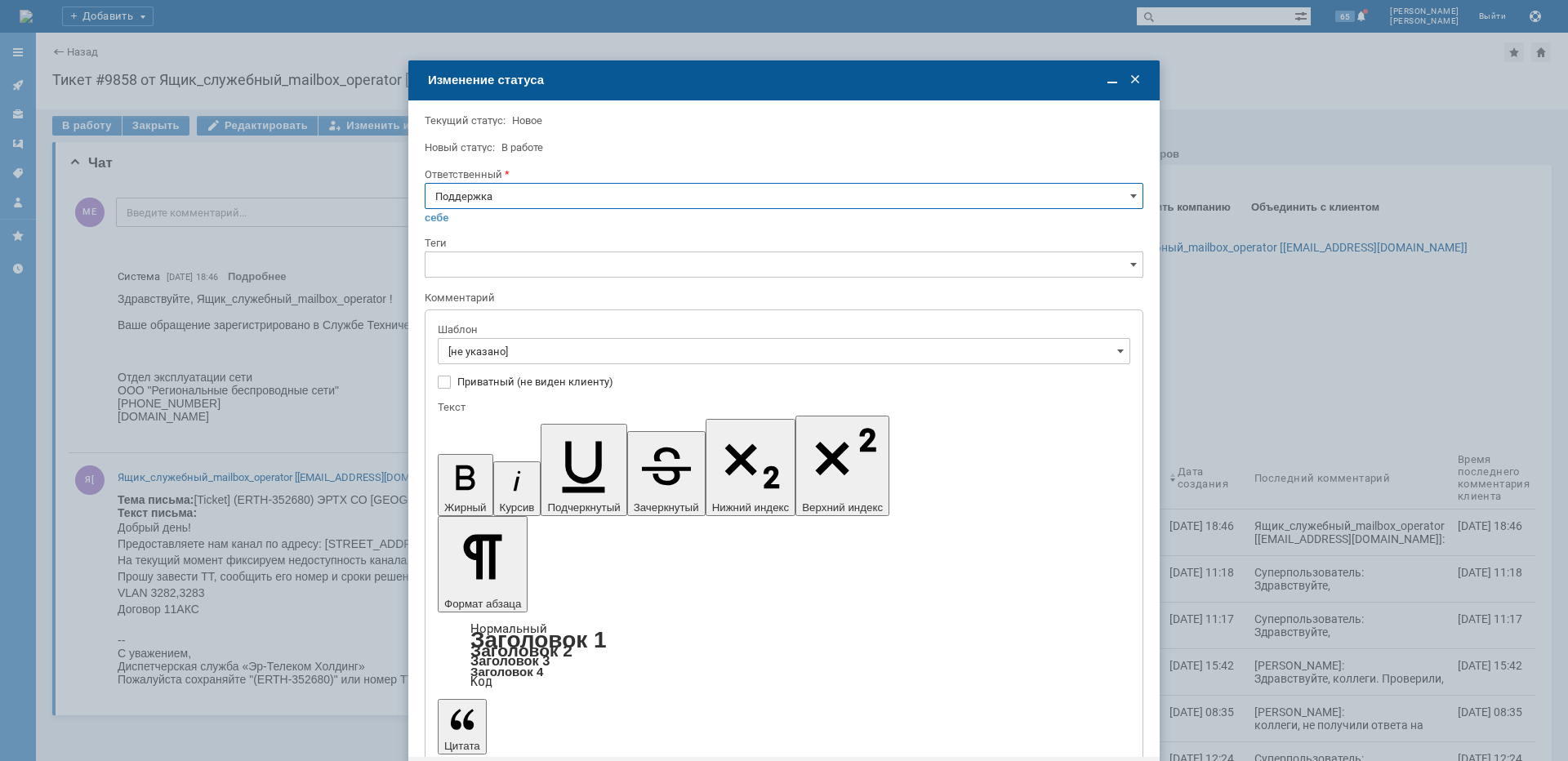
drag, startPoint x: 521, startPoint y: 196, endPoint x: 521, endPoint y: 207, distance: 11.0
click at [521, 196] on input "Поддержка" at bounding box center [784, 196] width 719 height 26
drag, startPoint x: 510, startPoint y: 363, endPoint x: 516, endPoint y: 356, distance: 9.2
click at [510, 363] on span "Майко Евгений" at bounding box center [784, 361] width 698 height 13
type input "Майко Евгений"
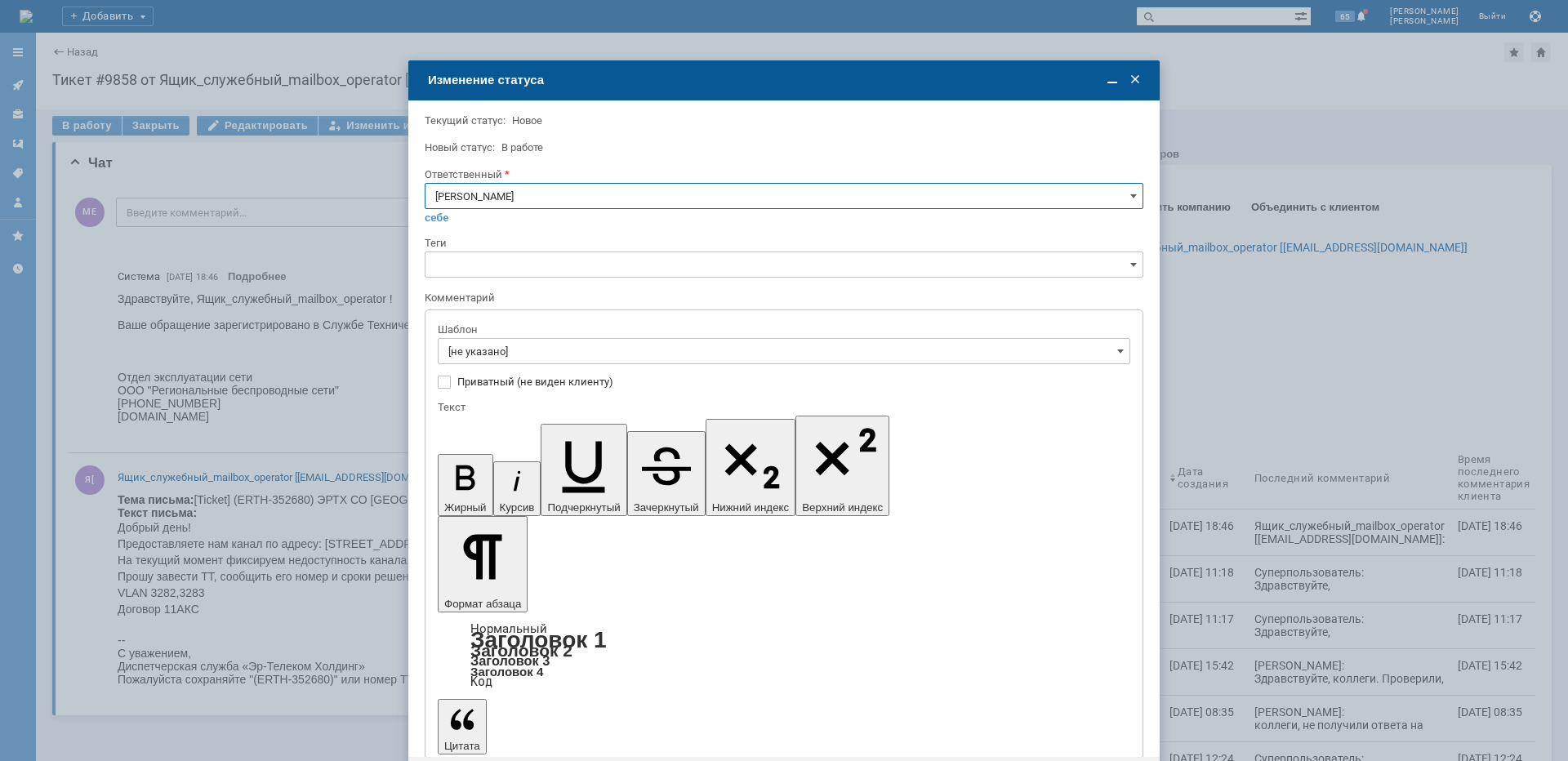
click at [516, 355] on input "[не указано]" at bounding box center [784, 351] width 693 height 26
type input "Майко Евгений"
click at [594, 520] on span "[операторы] Сейчас работает, было недоступно железо на клиенте" at bounding box center [784, 516] width 671 height 13
type input "[операторы] Сейчас работает, было недоступно железо на клиенте"
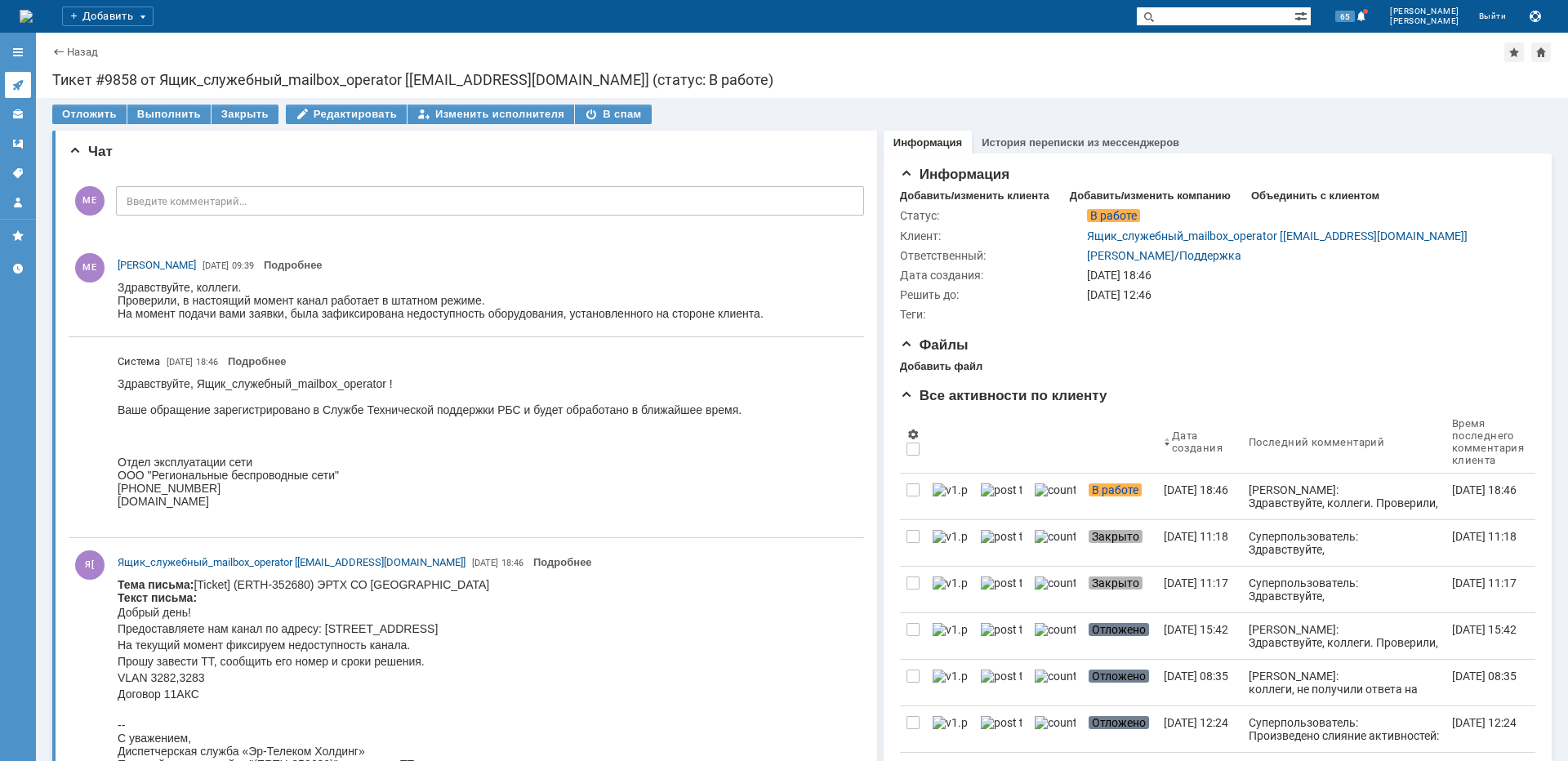
click at [14, 85] on icon at bounding box center [17, 85] width 11 height 11
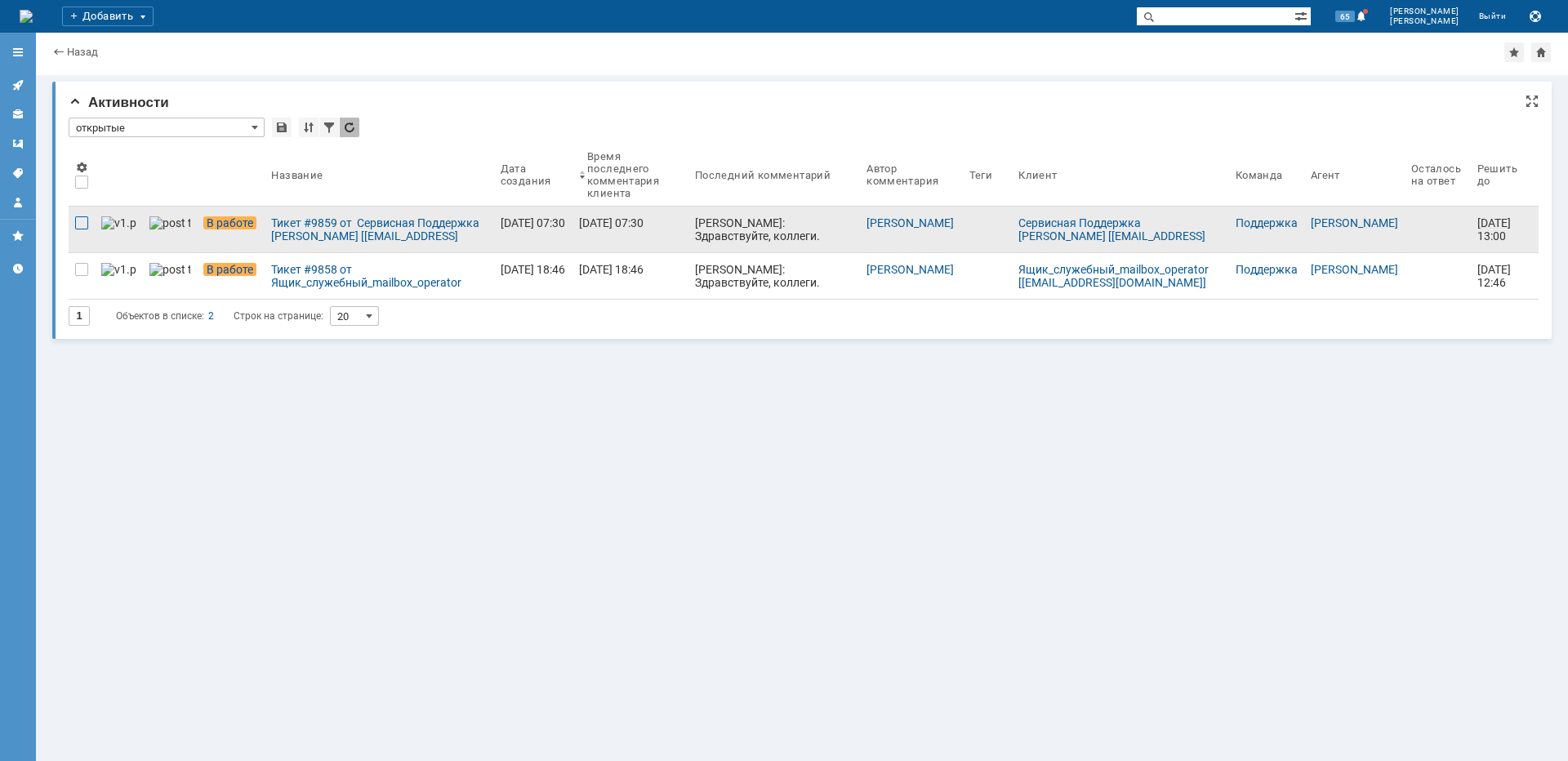
click at [85, 223] on div at bounding box center [82, 223] width 13 height 13
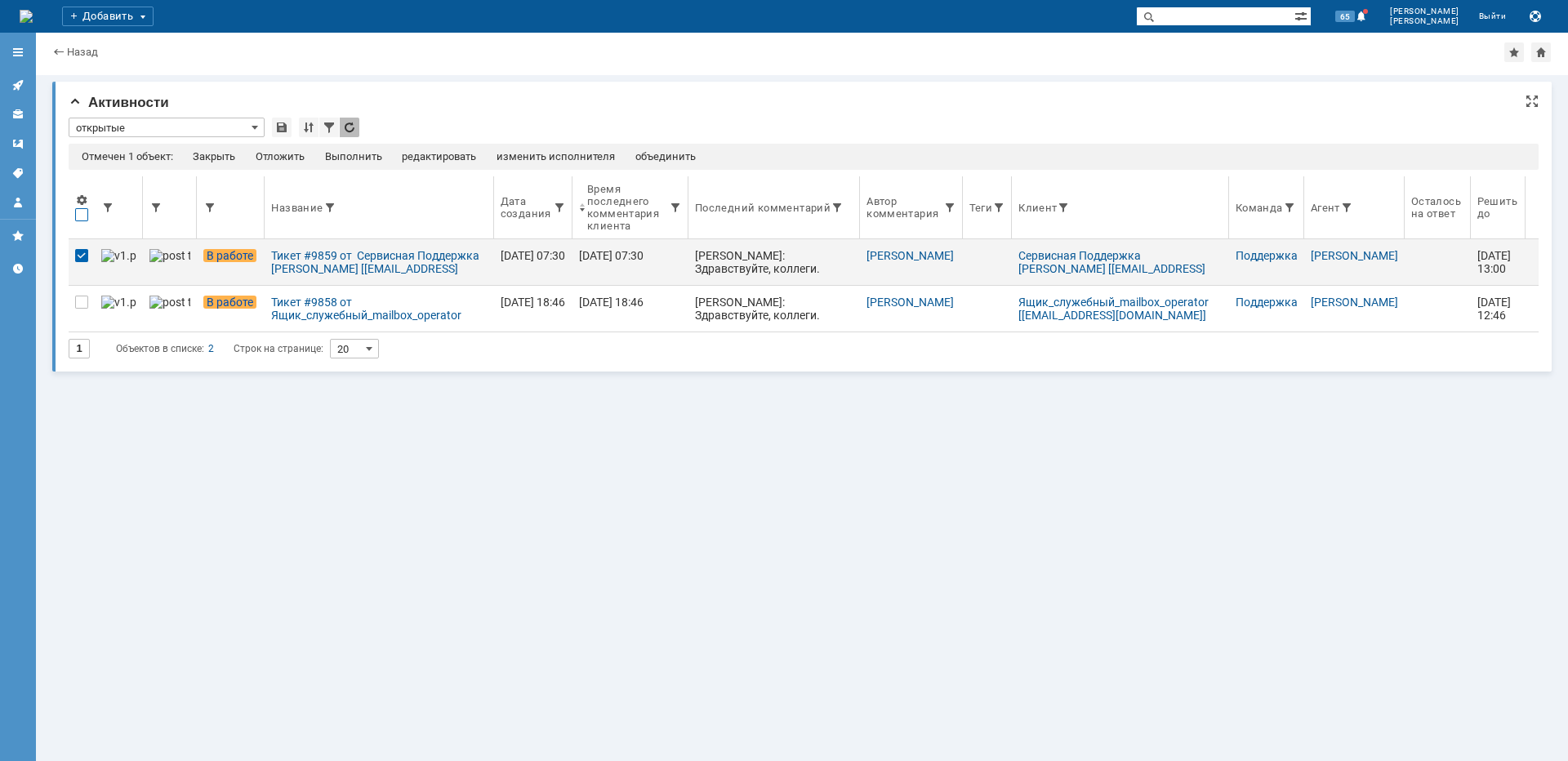
click at [82, 217] on div at bounding box center [82, 215] width 13 height 13
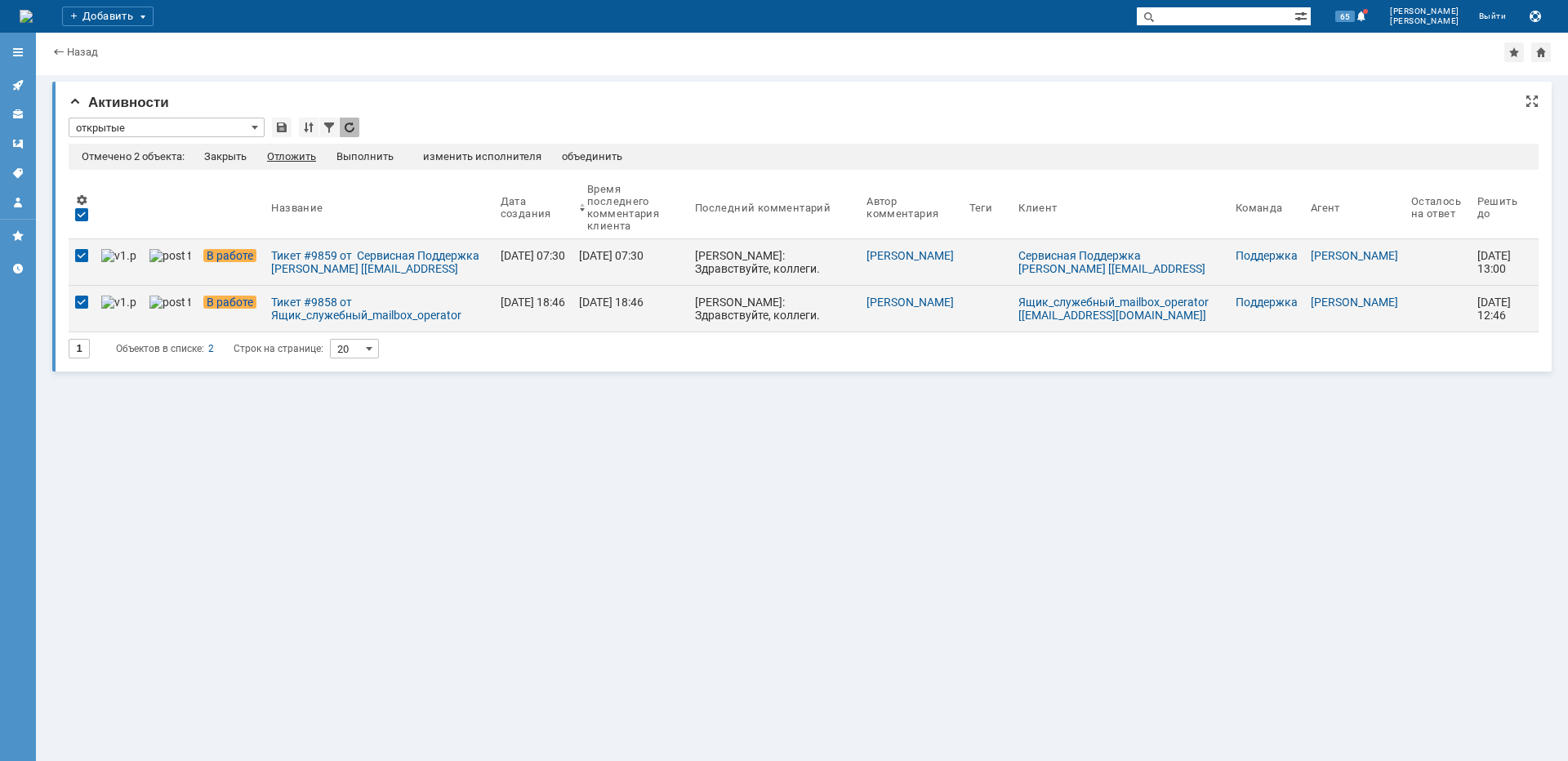
click at [279, 156] on div "Отложить" at bounding box center [291, 157] width 49 height 13
